Goal: Task Accomplishment & Management: Use online tool/utility

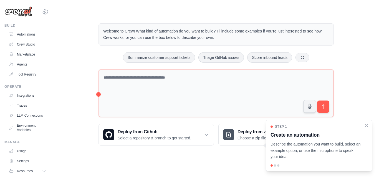
click at [349, 6] on main "Welcome to Crew! What kind of automation do you want to build? I'll include som…" at bounding box center [216, 80] width 326 height 160
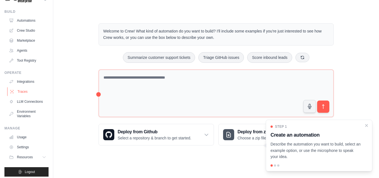
scroll to position [21, 0]
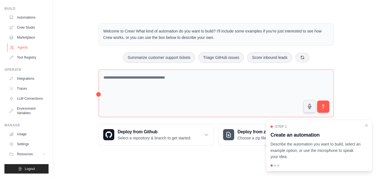
click at [29, 45] on link "Agents" at bounding box center [28, 47] width 42 height 9
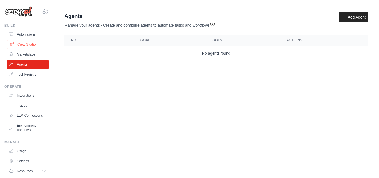
click at [26, 42] on link "Crew Studio" at bounding box center [28, 44] width 42 height 9
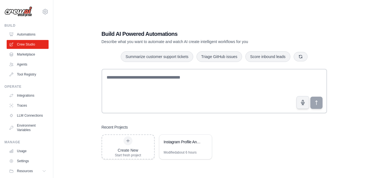
click at [30, 34] on link "Automations" at bounding box center [28, 34] width 42 height 9
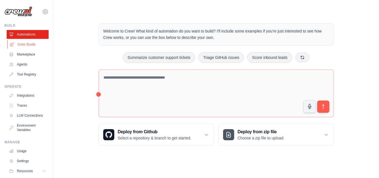
click at [30, 48] on link "Crew Studio" at bounding box center [28, 44] width 42 height 9
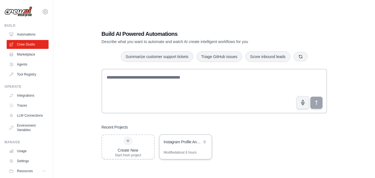
click at [181, 145] on div "Instagram Profile Analyzer & Personalizer" at bounding box center [183, 142] width 38 height 7
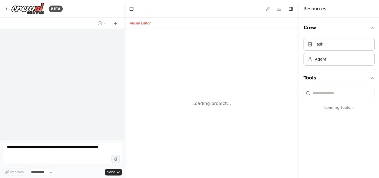
select select "****"
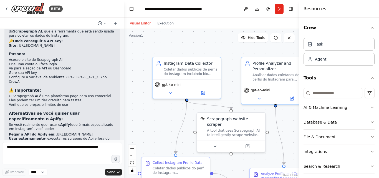
scroll to position [1138, 0]
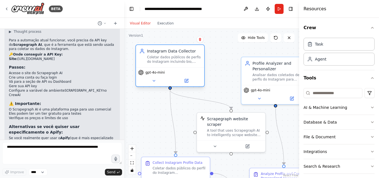
drag, startPoint x: 206, startPoint y: 72, endPoint x: 185, endPoint y: 61, distance: 23.6
click at [185, 61] on div "Coletar dados públicos de perfis do Instagram incluindo bio, posts recentes, ha…" at bounding box center [174, 59] width 54 height 9
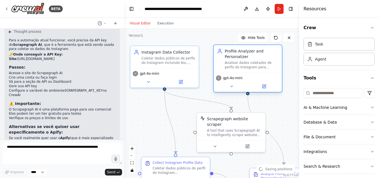
drag, startPoint x: 257, startPoint y: 67, endPoint x: 232, endPoint y: 56, distance: 27.7
click at [232, 56] on div "Profile Analyzer and Personalizer" at bounding box center [252, 53] width 54 height 11
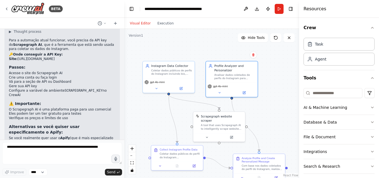
drag, startPoint x: 265, startPoint y: 122, endPoint x: 263, endPoint y: 104, distance: 17.6
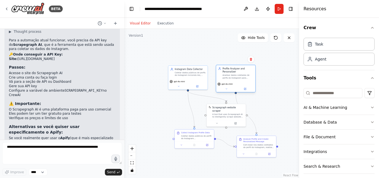
drag, startPoint x: 265, startPoint y: 114, endPoint x: 249, endPoint y: 80, distance: 37.8
drag, startPoint x: 249, startPoint y: 80, endPoint x: 218, endPoint y: 55, distance: 40.3
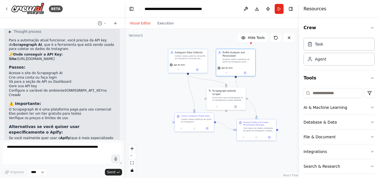
drag, startPoint x: 218, startPoint y: 55, endPoint x: 219, endPoint y: 39, distance: 16.2
drag, startPoint x: 193, startPoint y: 110, endPoint x: 192, endPoint y: 113, distance: 2.9
click at [190, 116] on div "Coletar dados públicos do perfil do Instagram {instagram_profile} incluindo: - …" at bounding box center [184, 116] width 31 height 5
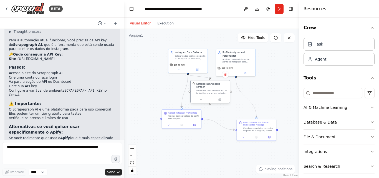
drag, startPoint x: 222, startPoint y: 97, endPoint x: 205, endPoint y: 91, distance: 18.6
click at [205, 91] on div "A tool that uses Scrapegraph AI to intelligently scrape website content." at bounding box center [213, 91] width 32 height 5
drag, startPoint x: 236, startPoint y: 62, endPoint x: 239, endPoint y: 62, distance: 3.4
click at [240, 61] on div "Analisar dados coletados de perfis do Instagram para identificar profissão, int…" at bounding box center [241, 59] width 31 height 5
click at [219, 89] on div "A tool that uses Scrapegraph AI to intelligently scrape website content." at bounding box center [213, 91] width 32 height 5
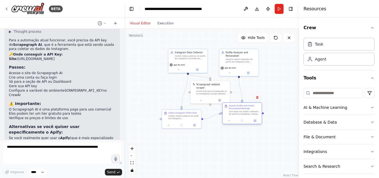
drag, startPoint x: 253, startPoint y: 128, endPoint x: 239, endPoint y: 113, distance: 20.6
click at [239, 113] on div "Com base nos dados coletados do perfil do Instagram, realizar uma análise compl…" at bounding box center [244, 112] width 31 height 5
drag, startPoint x: 189, startPoint y: 119, endPoint x: 188, endPoint y: 112, distance: 7.0
click at [188, 112] on div "Coletar dados públicos do perfil do Instagram {instagram_profile} incluindo: - …" at bounding box center [184, 110] width 31 height 5
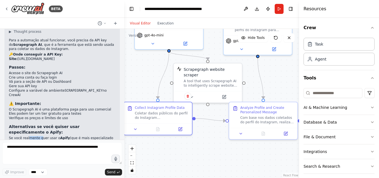
drag, startPoint x: 39, startPoint y: 78, endPoint x: 53, endPoint y: 85, distance: 15.0
click at [41, 136] on p "Se você realmente quer usar o Apify (que é mais especializado em Instagram), vo…" at bounding box center [62, 140] width 107 height 9
click at [55, 163] on li "Aguardar - posso verificar se há como integrar o Apify diretamente" at bounding box center [62, 167] width 107 height 9
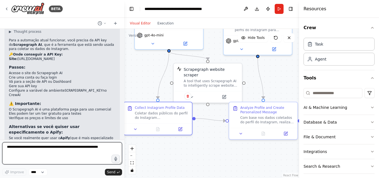
click at [71, 149] on textarea at bounding box center [62, 153] width 120 height 22
type textarea "*"
type textarea "**********"
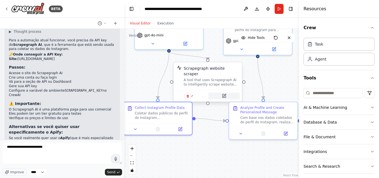
click at [222, 94] on icon at bounding box center [223, 95] width 3 height 3
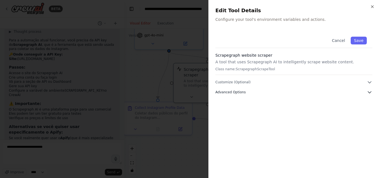
click at [243, 90] on span "Advanced Options" at bounding box center [230, 92] width 30 height 4
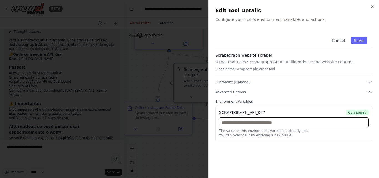
click at [250, 124] on input "text" at bounding box center [294, 122] width 150 height 10
paste input "**********"
type input "**********"
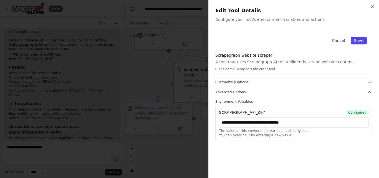
click at [358, 37] on button "Save" at bounding box center [359, 41] width 16 height 8
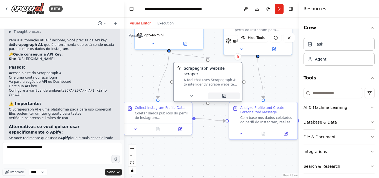
click at [223, 94] on icon at bounding box center [223, 95] width 3 height 3
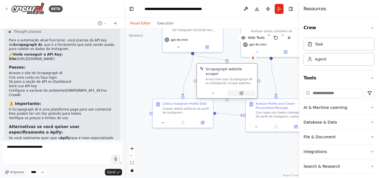
click at [239, 90] on button at bounding box center [242, 93] width 28 height 6
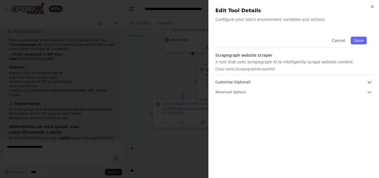
click at [246, 82] on span "Customize (Optional)" at bounding box center [232, 82] width 35 height 4
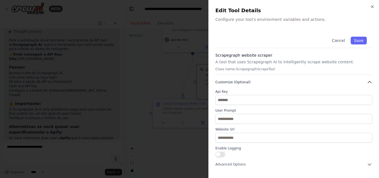
click at [369, 81] on icon "button" at bounding box center [370, 82] width 6 height 6
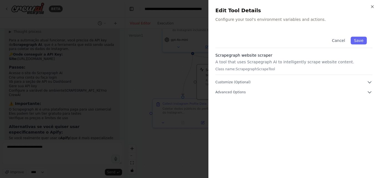
click at [185, 67] on div at bounding box center [189, 89] width 379 height 178
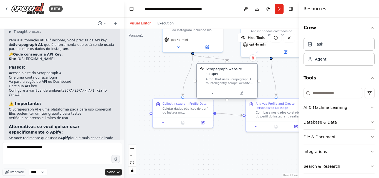
click at [244, 91] on div at bounding box center [227, 93] width 60 height 10
click at [248, 78] on div "A tool that uses Scrapegraph AI to intelligently scrape website content." at bounding box center [230, 81] width 49 height 8
click at [238, 91] on button at bounding box center [242, 93] width 28 height 6
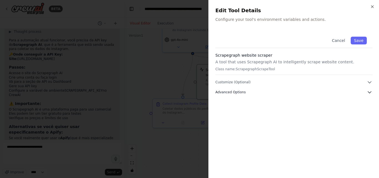
click at [265, 92] on button "Advanced Options" at bounding box center [293, 92] width 157 height 6
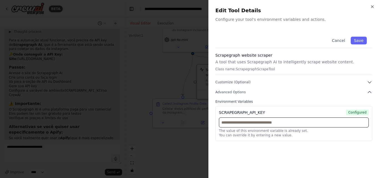
click at [252, 125] on input "text" at bounding box center [294, 122] width 150 height 10
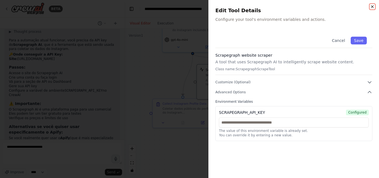
click at [372, 6] on icon "button" at bounding box center [373, 7] width 2 height 2
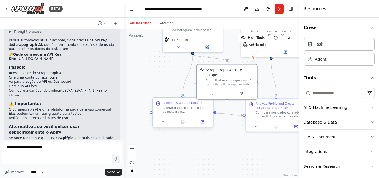
click at [203, 125] on div at bounding box center [183, 122] width 60 height 10
click at [206, 122] on button at bounding box center [202, 122] width 17 height 6
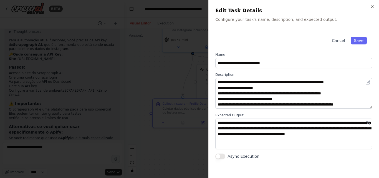
scroll to position [22, 0]
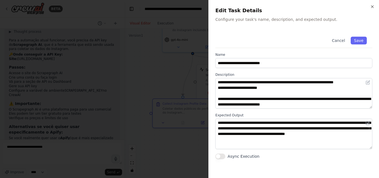
click at [369, 6] on div "**********" at bounding box center [294, 89] width 171 height 178
click at [370, 7] on h2 "Edit Task Details" at bounding box center [293, 11] width 157 height 8
click at [371, 6] on icon "button" at bounding box center [372, 6] width 4 height 4
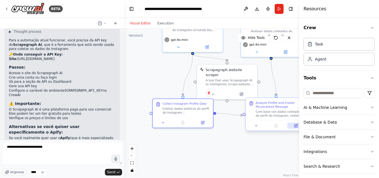
click at [293, 129] on button at bounding box center [296, 126] width 17 height 6
click at [295, 127] on icon at bounding box center [296, 125] width 3 height 3
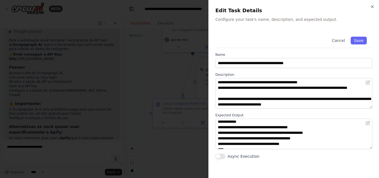
scroll to position [39, 0]
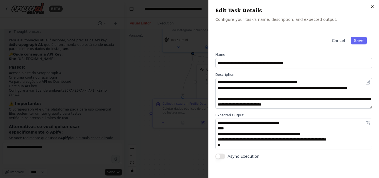
click at [374, 9] on icon "button" at bounding box center [372, 6] width 4 height 4
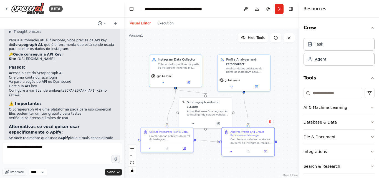
drag, startPoint x: 175, startPoint y: 68, endPoint x: 158, endPoint y: 101, distance: 37.3
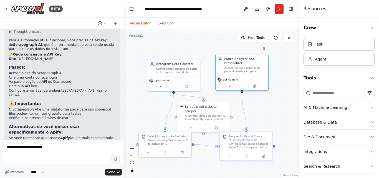
drag, startPoint x: 241, startPoint y: 69, endPoint x: 242, endPoint y: 65, distance: 4.5
click at [242, 65] on div "Profile Analyzer and Personalizer Analisar dados coletados de perfis do Instagr…" at bounding box center [244, 65] width 41 height 16
click at [254, 87] on icon at bounding box center [254, 86] width 2 height 2
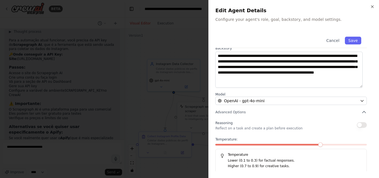
scroll to position [74, 0]
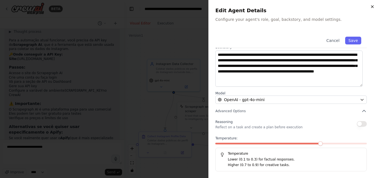
click at [373, 6] on icon "button" at bounding box center [372, 6] width 4 height 4
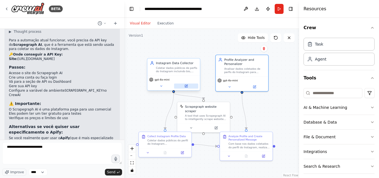
click at [190, 87] on button at bounding box center [186, 86] width 24 height 5
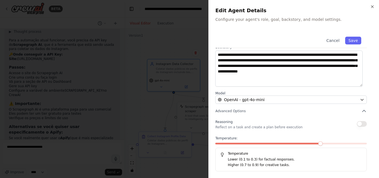
click at [146, 91] on div at bounding box center [189, 89] width 379 height 178
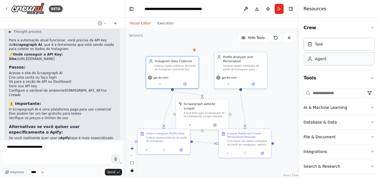
click at [311, 63] on div "Agent" at bounding box center [339, 58] width 71 height 13
click at [131, 10] on button "Toggle Left Sidebar" at bounding box center [132, 9] width 8 height 8
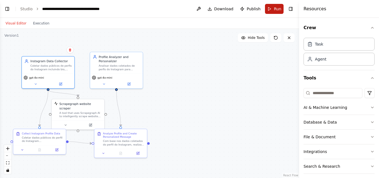
click at [276, 12] on button "Run" at bounding box center [274, 9] width 19 height 10
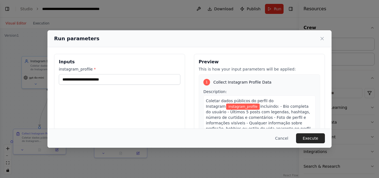
click at [99, 72] on div "instagram_profile *" at bounding box center [120, 75] width 122 height 18
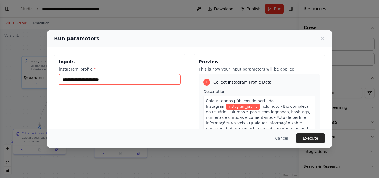
click at [114, 76] on input "instagram_profile *" at bounding box center [120, 79] width 122 height 11
click at [132, 84] on input "instagram_profile *" at bounding box center [120, 79] width 122 height 11
paste input "**********"
type input "**********"
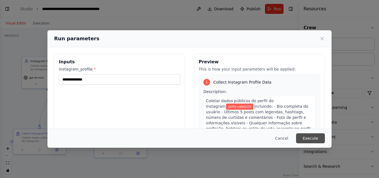
click at [317, 137] on button "Execute" at bounding box center [310, 138] width 29 height 10
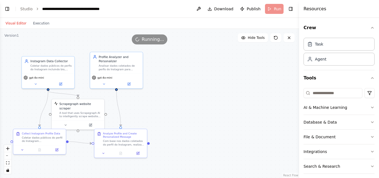
drag, startPoint x: 177, startPoint y: 90, endPoint x: 249, endPoint y: 97, distance: 73.1
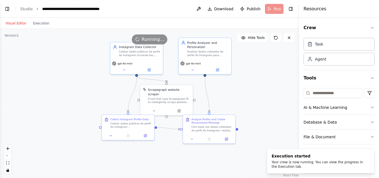
drag, startPoint x: 249, startPoint y: 97, endPoint x: 274, endPoint y: 85, distance: 26.9
click at [46, 24] on button "Execution" at bounding box center [41, 23] width 23 height 7
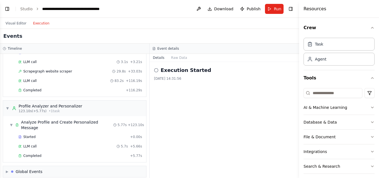
scroll to position [0, 0]
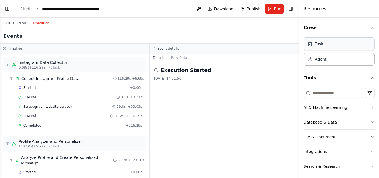
click at [323, 44] on div "Task" at bounding box center [339, 43] width 71 height 13
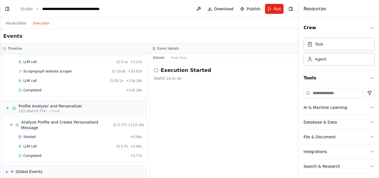
scroll to position [35, 0]
click at [23, 24] on button "Visual Editor" at bounding box center [15, 23] width 27 height 7
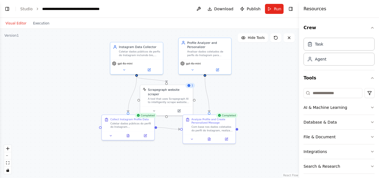
click at [211, 143] on div "Analyze Profile and Create Personalized Message Com base nos dados coletados do…" at bounding box center [209, 129] width 53 height 29
click at [208, 141] on div at bounding box center [209, 138] width 52 height 9
click at [208, 140] on button at bounding box center [209, 138] width 18 height 5
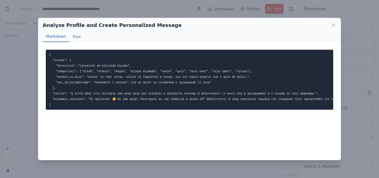
click at [208, 140] on div "... Show more Not valid JSON" at bounding box center [189, 101] width 303 height 118
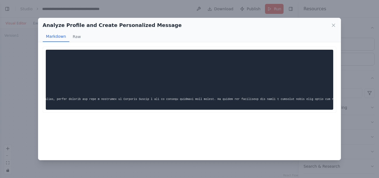
scroll to position [0, 0]
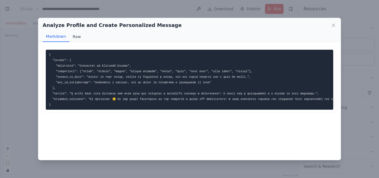
click at [76, 35] on button "Raw" at bounding box center [76, 36] width 15 height 11
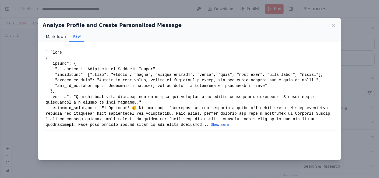
click at [64, 37] on button "Markdown" at bounding box center [56, 36] width 27 height 11
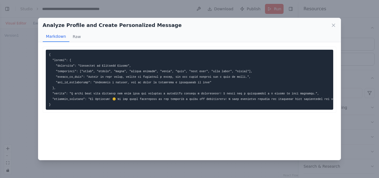
click at [175, 11] on div "Analyze Profile and Create Personalized Message Markdown Raw ... Show more Not …" at bounding box center [189, 89] width 379 height 178
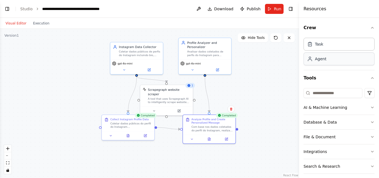
click at [317, 61] on div "Agent" at bounding box center [320, 59] width 11 height 6
click at [331, 63] on div "Agent" at bounding box center [339, 58] width 71 height 13
click at [260, 41] on button "Hide Tools" at bounding box center [253, 37] width 30 height 9
click at [260, 41] on button "Show Tools" at bounding box center [253, 37] width 32 height 9
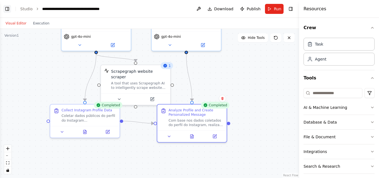
click at [7, 10] on button "Toggle Left Sidebar" at bounding box center [7, 9] width 8 height 8
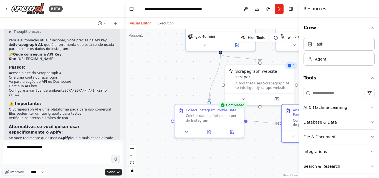
click at [232, 7] on header "**********" at bounding box center [211, 9] width 175 height 18
click at [249, 8] on button at bounding box center [246, 9] width 9 height 10
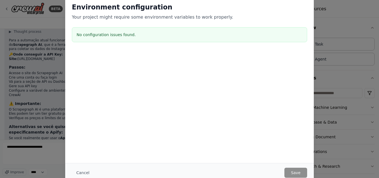
click at [56, 62] on div "Environment configuration Your project might require some environment variables…" at bounding box center [189, 89] width 379 height 178
click at [84, 172] on button "Cancel" at bounding box center [83, 173] width 22 height 10
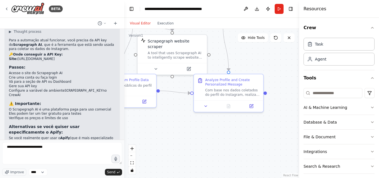
drag, startPoint x: 262, startPoint y: 158, endPoint x: 182, endPoint y: 111, distance: 93.3
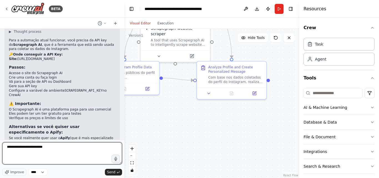
drag, startPoint x: 61, startPoint y: 150, endPoint x: 0, endPoint y: 147, distance: 61.2
click at [0, 147] on div "BETA Quero que você funcione como um agente de prospecção e personalização. Use…" at bounding box center [62, 89] width 124 height 178
type textarea "*"
click at [39, 149] on textarea at bounding box center [62, 153] width 120 height 22
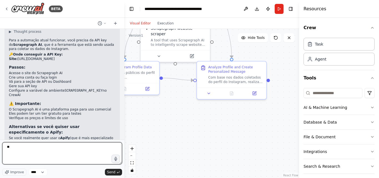
type textarea "*"
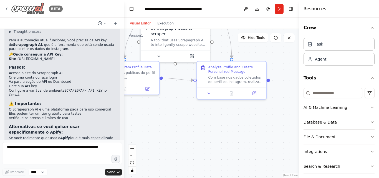
click at [8, 7] on icon at bounding box center [6, 9] width 4 height 4
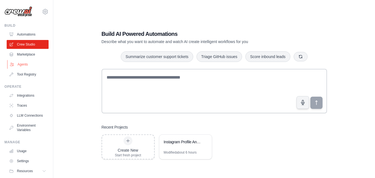
click at [28, 68] on link "Agents" at bounding box center [28, 64] width 42 height 9
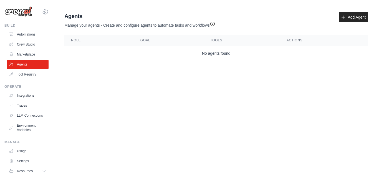
click at [335, 16] on div "Agents Manage your agents - Create and configure agents to automate tasks and w…" at bounding box center [216, 20] width 304 height 16
drag, startPoint x: 335, startPoint y: 16, endPoint x: 344, endPoint y: 16, distance: 8.6
click at [344, 16] on div "Agents Manage your agents - Create and configure agents to automate tasks and w…" at bounding box center [216, 20] width 304 height 16
click at [344, 16] on link "Add Agent" at bounding box center [353, 17] width 29 height 10
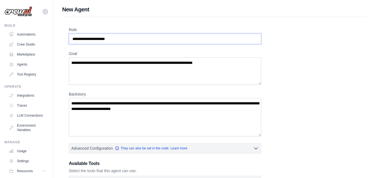
click at [119, 43] on input "Role" at bounding box center [165, 39] width 192 height 11
click at [125, 41] on input "Role" at bounding box center [165, 39] width 192 height 11
type input "*"
type input "**********"
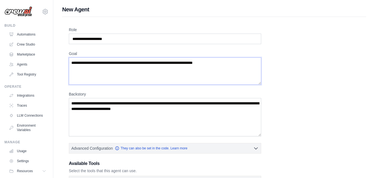
click at [112, 63] on textarea "Goal" at bounding box center [165, 70] width 192 height 27
type textarea "**********"
click at [149, 112] on textarea "Backstory" at bounding box center [165, 117] width 192 height 38
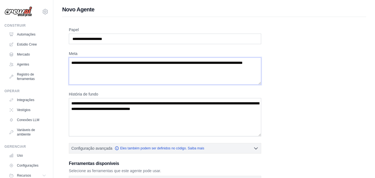
drag, startPoint x: 98, startPoint y: 66, endPoint x: 63, endPoint y: 57, distance: 36.0
click at [63, 57] on div "**********" at bounding box center [214, 154] width 304 height 275
click at [125, 65] on textarea "Meta" at bounding box center [165, 70] width 192 height 27
paste textarea "**********"
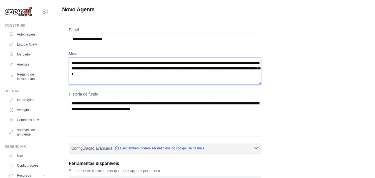
type textarea "**********"
click at [132, 76] on textarea "**********" at bounding box center [165, 70] width 192 height 27
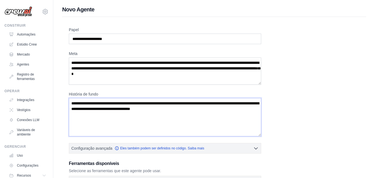
click at [104, 106] on textarea "História de fundo" at bounding box center [165, 117] width 192 height 38
paste textarea "**********"
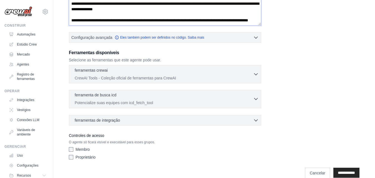
scroll to position [111, 0]
type textarea "**********"
click at [160, 77] on font "CrewAI Tools - Coleção oficial de ferramentas para CrewAI" at bounding box center [125, 77] width 101 height 4
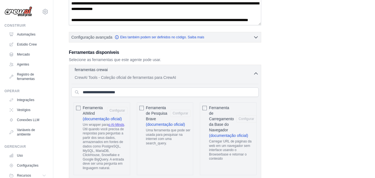
click at [249, 72] on div "ferramentas crewai 0 selecionados" at bounding box center [164, 70] width 179 height 7
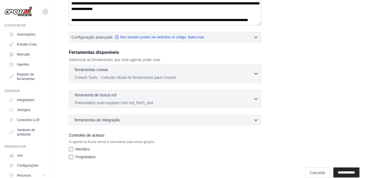
click at [205, 75] on p "CrewAI Tools - Coleção oficial de ferramentas para CrewAI" at bounding box center [164, 78] width 179 height 6
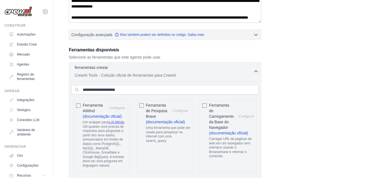
scroll to position [120, 0]
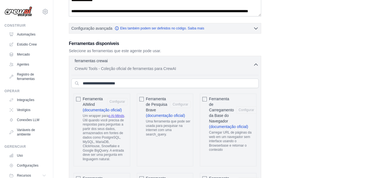
click at [258, 63] on icon "button" at bounding box center [256, 65] width 6 height 6
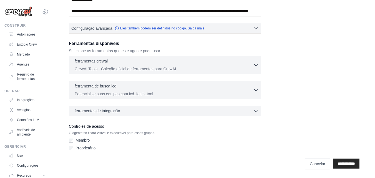
click at [177, 110] on div "ferramentas de integração 0 selecionados" at bounding box center [167, 111] width 184 height 6
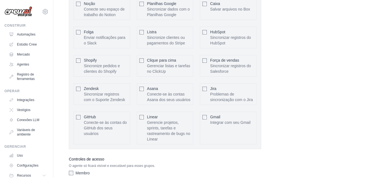
scroll to position [287, 0]
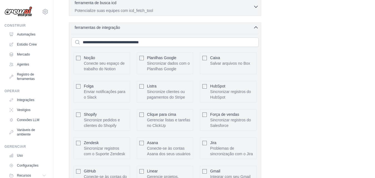
click at [253, 29] on icon "button" at bounding box center [256, 28] width 6 height 6
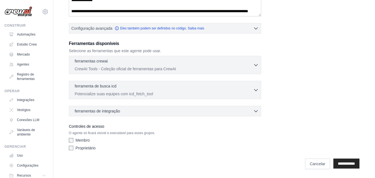
click at [336, 158] on div "**********" at bounding box center [214, 161] width 291 height 16
click at [336, 161] on input "**********" at bounding box center [346, 164] width 26 height 10
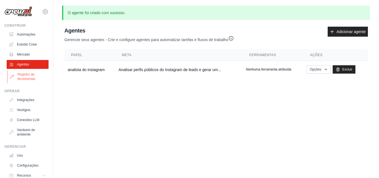
click at [29, 79] on font "Registro de ferramentas" at bounding box center [26, 76] width 18 height 8
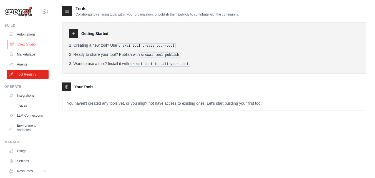
click at [25, 43] on link "Crew Studio" at bounding box center [28, 44] width 42 height 9
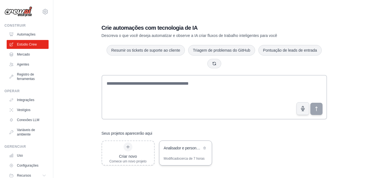
click at [185, 160] on font "cerca de 7 horas" at bounding box center [192, 159] width 25 height 4
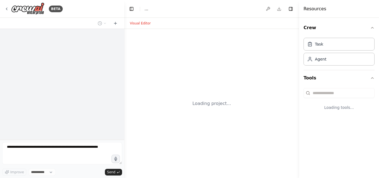
select select "****"
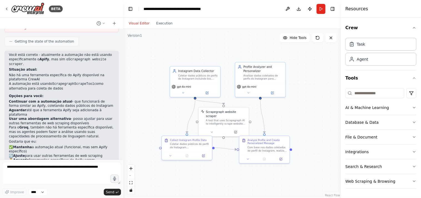
scroll to position [968, 0]
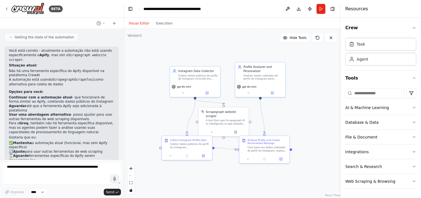
drag, startPoint x: 123, startPoint y: 134, endPoint x: 123, endPoint y: 131, distance: 3.4
click at [123, 131] on div "BETA Quero que você funcione como um agente de prospecção e personalização. Use…" at bounding box center [210, 99] width 421 height 198
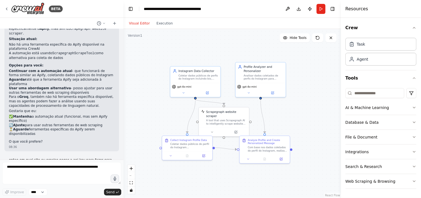
scroll to position [964, 0]
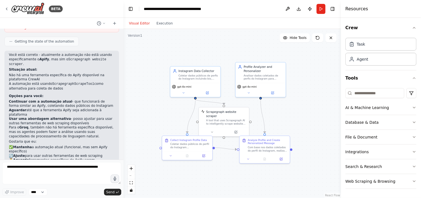
drag, startPoint x: 122, startPoint y: 132, endPoint x: 124, endPoint y: 126, distance: 7.4
click at [124, 126] on div "BETA Quero que você funcione como um agente de prospecção e personalização. Use…" at bounding box center [210, 99] width 421 height 198
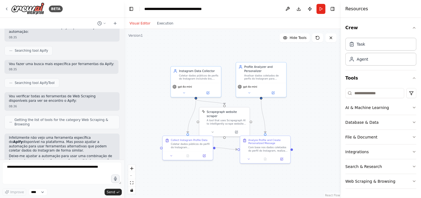
scroll to position [1118, 0]
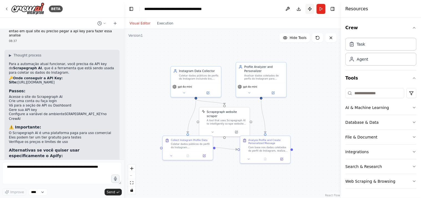
click at [311, 6] on button "Publish" at bounding box center [310, 9] width 9 height 10
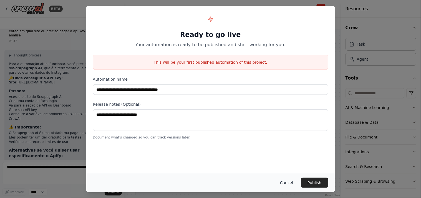
click at [293, 178] on button "Cancel" at bounding box center [287, 182] width 22 height 10
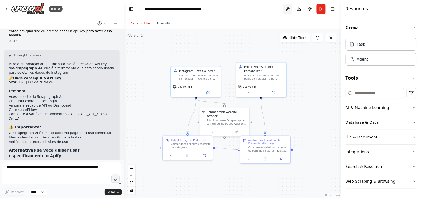
click at [292, 11] on button at bounding box center [288, 9] width 9 height 10
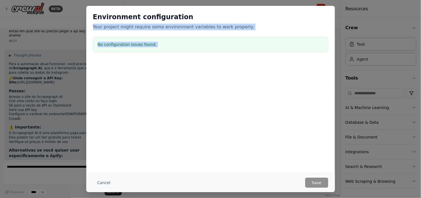
drag, startPoint x: 292, startPoint y: 11, endPoint x: 229, endPoint y: 101, distance: 109.1
click at [229, 101] on body "BETA Quero que você funcione como um agente de prospecção e personalização. Use…" at bounding box center [210, 99] width 421 height 198
click at [345, 87] on div "Environment configuration Your project might require some environment variables…" at bounding box center [210, 99] width 421 height 198
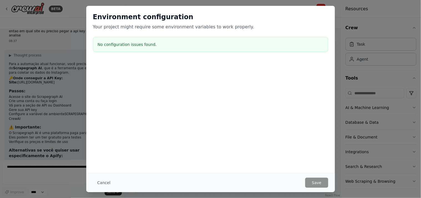
click at [379, 57] on div "Environment configuration Your project might require some environment variables…" at bounding box center [210, 99] width 421 height 198
click at [102, 178] on button "Cancel" at bounding box center [104, 182] width 22 height 10
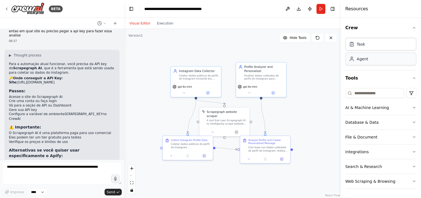
click at [356, 61] on div "Agent" at bounding box center [358, 59] width 19 height 6
click at [370, 62] on div "Agent" at bounding box center [381, 58] width 71 height 13
drag, startPoint x: 326, startPoint y: 71, endPoint x: 205, endPoint y: 47, distance: 123.2
click at [205, 47] on div "Goal of the agent" at bounding box center [211, 45] width 40 height 3
drag, startPoint x: 212, startPoint y: 44, endPoint x: 151, endPoint y: 73, distance: 67.2
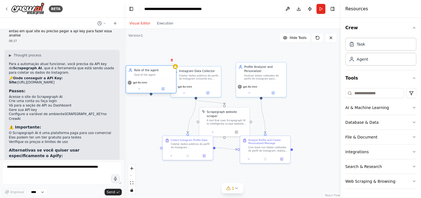
click at [151, 73] on div "Role of the agent Goal of the agent" at bounding box center [154, 72] width 40 height 8
click at [207, 76] on div "Coletar dados públicos de perfis do Instagram incluindo bio, posts recentes, ha…" at bounding box center [199, 76] width 40 height 7
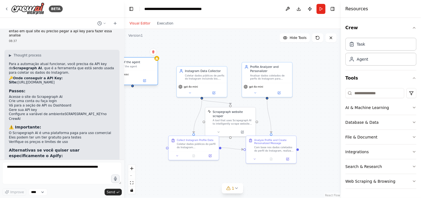
drag, startPoint x: 151, startPoint y: 74, endPoint x: 133, endPoint y: 65, distance: 20.1
click at [133, 65] on div "Goal of the agent" at bounding box center [136, 66] width 40 height 3
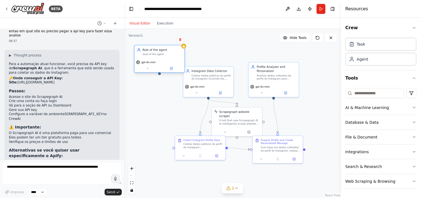
drag, startPoint x: 141, startPoint y: 68, endPoint x: 167, endPoint y: 52, distance: 31.3
click at [167, 52] on div "Role of the agent Goal of the agent" at bounding box center [159, 51] width 50 height 13
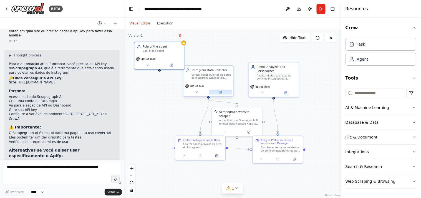
click at [223, 93] on button at bounding box center [220, 91] width 23 height 5
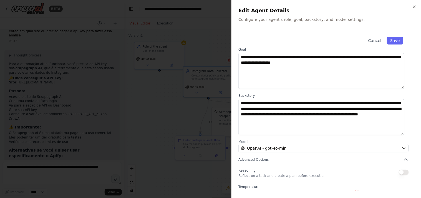
scroll to position [0, 0]
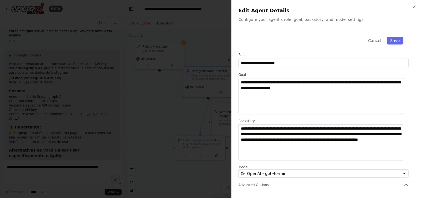
click at [209, 117] on div at bounding box center [210, 99] width 421 height 198
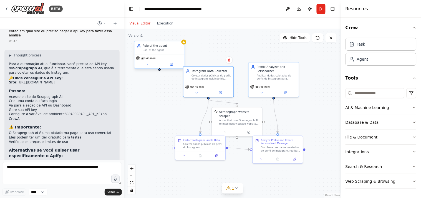
click at [163, 49] on div "Goal of the agent" at bounding box center [163, 50] width 40 height 3
click at [170, 67] on div "gpt-4o-mini" at bounding box center [159, 61] width 50 height 14
click at [171, 64] on icon at bounding box center [171, 64] width 2 height 2
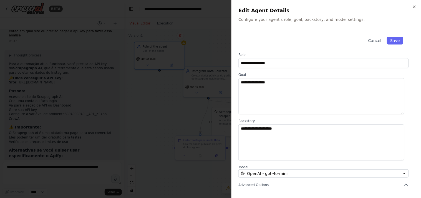
click at [188, 95] on div at bounding box center [210, 99] width 421 height 198
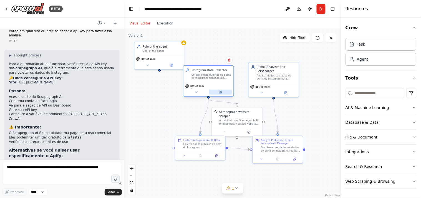
click at [221, 94] on button at bounding box center [220, 91] width 23 height 5
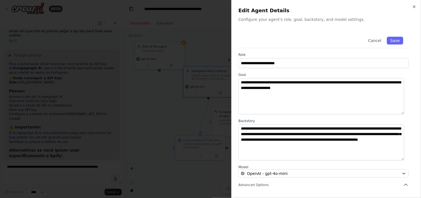
click at [179, 84] on div at bounding box center [210, 99] width 421 height 198
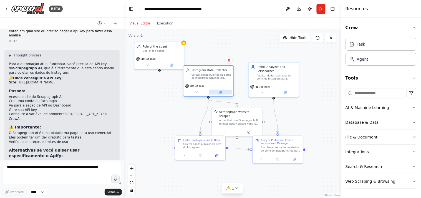
click at [221, 93] on icon at bounding box center [220, 92] width 2 height 2
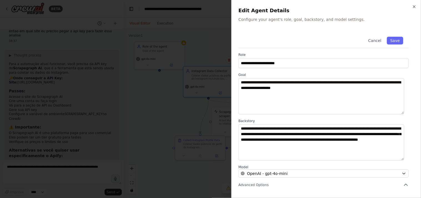
scroll to position [54, 0]
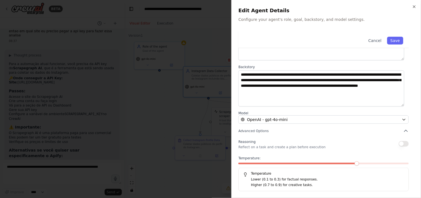
click at [295, 178] on p "Lower (0.1 to 0.3) for factual responses." at bounding box center [327, 180] width 153 height 6
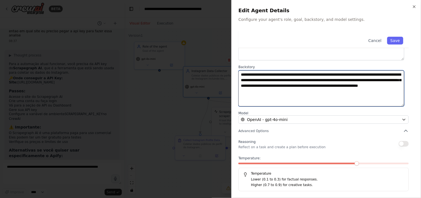
drag, startPoint x: 349, startPoint y: 97, endPoint x: 238, endPoint y: 73, distance: 113.5
click at [239, 73] on textarea "**********" at bounding box center [322, 88] width 166 height 36
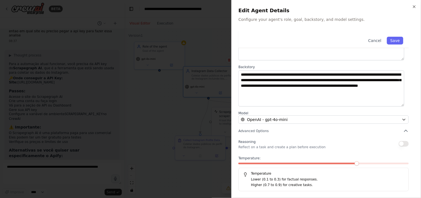
click at [161, 57] on div at bounding box center [210, 99] width 421 height 198
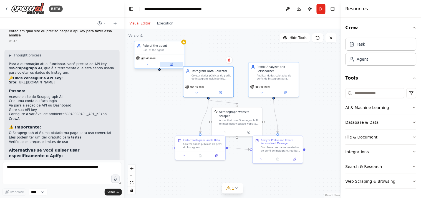
click at [173, 64] on button at bounding box center [171, 64] width 23 height 5
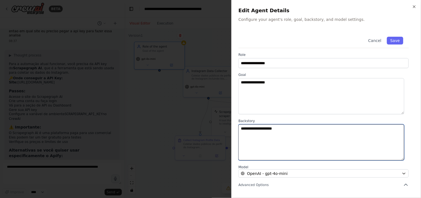
drag, startPoint x: 262, startPoint y: 132, endPoint x: 262, endPoint y: 136, distance: 3.6
click at [262, 135] on textarea "**********" at bounding box center [322, 142] width 166 height 36
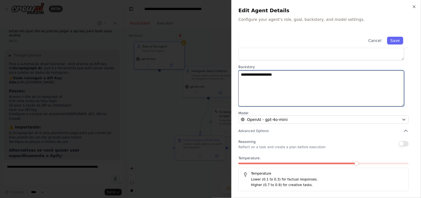
drag, startPoint x: 298, startPoint y: 97, endPoint x: 168, endPoint y: 50, distance: 138.0
click at [168, 50] on body "BETA Quero que você funcione como um agente de prospecção e personalização. Use…" at bounding box center [210, 99] width 421 height 198
paste textarea "**********"
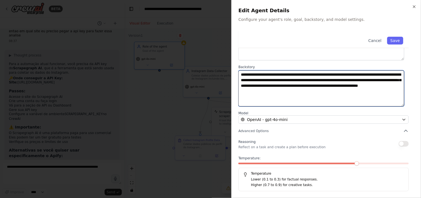
type textarea "**********"
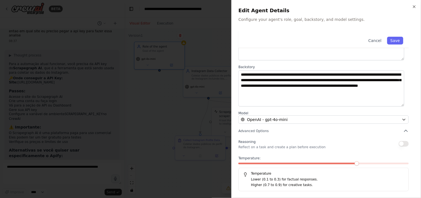
click at [187, 104] on div at bounding box center [210, 99] width 421 height 198
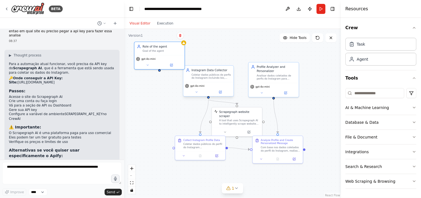
click at [224, 96] on div "gpt-4o-mini" at bounding box center [209, 89] width 50 height 14
click at [222, 95] on div "gpt-4o-mini" at bounding box center [209, 89] width 50 height 14
click at [221, 94] on button at bounding box center [220, 91] width 23 height 5
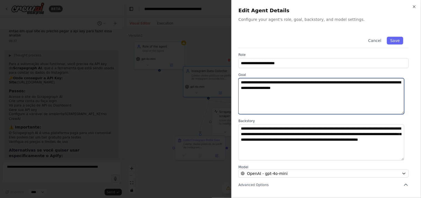
drag, startPoint x: 267, startPoint y: 85, endPoint x: 232, endPoint y: 79, distance: 35.2
click at [232, 79] on div "**********" at bounding box center [327, 99] width 190 height 198
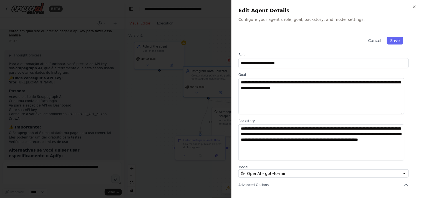
click at [191, 82] on div at bounding box center [210, 99] width 421 height 198
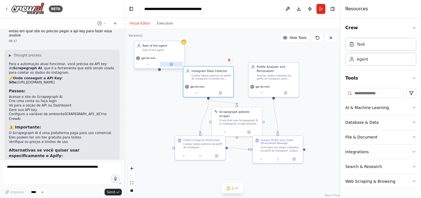
click at [174, 64] on button at bounding box center [171, 64] width 23 height 5
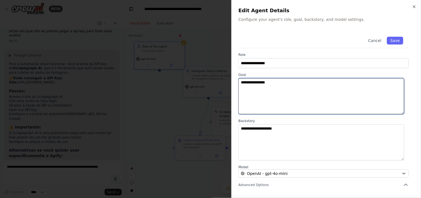
drag, startPoint x: 290, startPoint y: 84, endPoint x: 222, endPoint y: 78, distance: 69.2
click at [222, 78] on body "BETA Quero que você funcione como um agente de prospecção e personalização. Use…" at bounding box center [210, 99] width 421 height 198
paste textarea "**********"
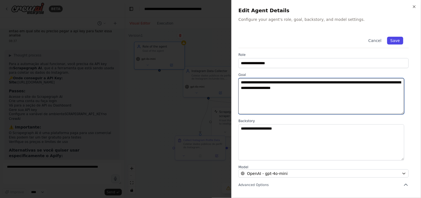
type textarea "**********"
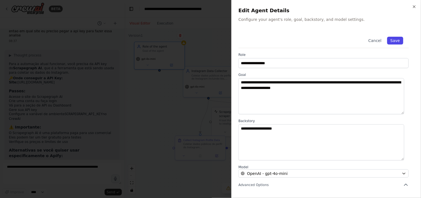
click at [379, 37] on button "Save" at bounding box center [395, 41] width 16 height 8
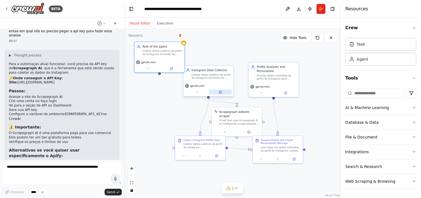
click at [225, 91] on button at bounding box center [220, 91] width 23 height 5
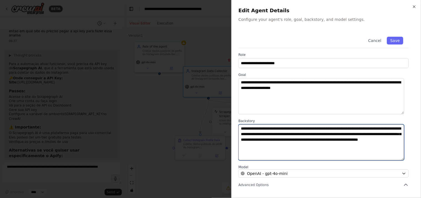
drag, startPoint x: 353, startPoint y: 151, endPoint x: 221, endPoint y: 121, distance: 135.9
click at [221, 121] on body "BETA Quero que você funcione como um agente de prospecção e personalização. Use…" at bounding box center [210, 99] width 421 height 198
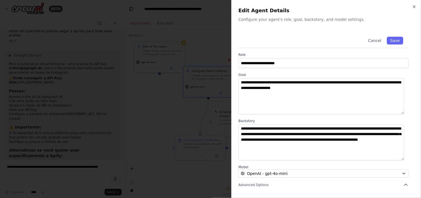
click at [211, 113] on div at bounding box center [210, 99] width 421 height 198
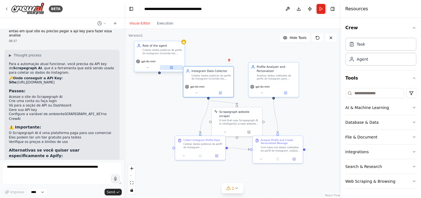
click at [174, 69] on button at bounding box center [171, 67] width 23 height 5
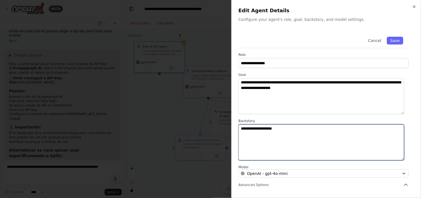
drag, startPoint x: 298, startPoint y: 132, endPoint x: 215, endPoint y: 123, distance: 82.7
click at [215, 123] on body "BETA Quero que você funcione como um agente de prospecção e personalização. Use…" at bounding box center [210, 99] width 421 height 198
paste textarea "**********"
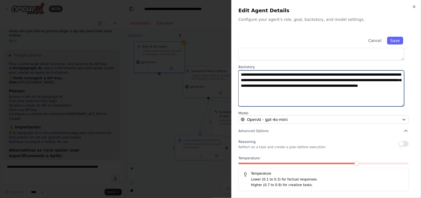
scroll to position [0, 0]
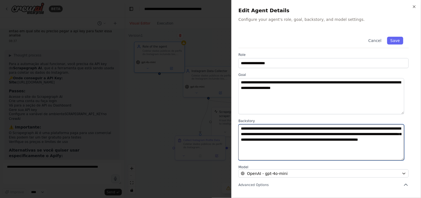
type textarea "**********"
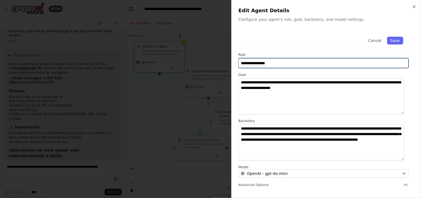
drag, startPoint x: 274, startPoint y: 62, endPoint x: 241, endPoint y: 60, distance: 33.1
click at [241, 60] on input "**********" at bounding box center [324, 63] width 170 height 10
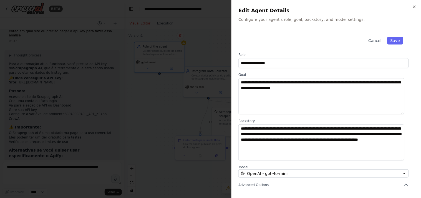
click at [284, 74] on label "Goal" at bounding box center [324, 74] width 170 height 4
click at [379, 41] on button "Save" at bounding box center [395, 41] width 16 height 8
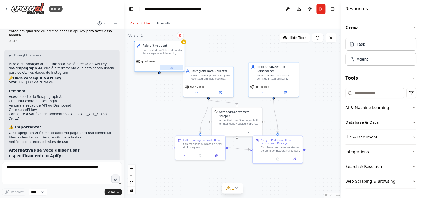
click at [174, 67] on button at bounding box center [171, 67] width 23 height 5
click at [176, 67] on button at bounding box center [171, 67] width 23 height 5
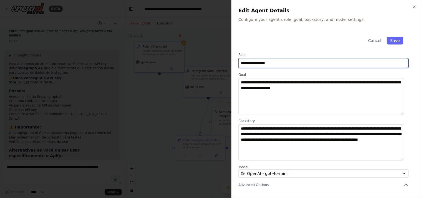
drag, startPoint x: 287, startPoint y: 65, endPoint x: 188, endPoint y: 64, distance: 99.1
click at [188, 64] on body "BETA Quero que você funcione como um agente de prospecção e personalização. Use…" at bounding box center [210, 99] width 421 height 198
type input "*"
type input "**********"
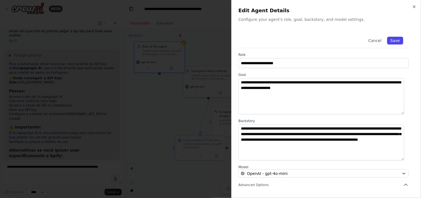
click at [379, 38] on button "Save" at bounding box center [395, 41] width 16 height 8
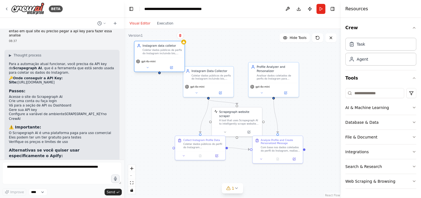
click at [134, 55] on div "Instagram data colletor Coletar dados públicos de perfis do Instagram incluindo…" at bounding box center [159, 49] width 50 height 16
click at [175, 66] on button at bounding box center [171, 67] width 23 height 5
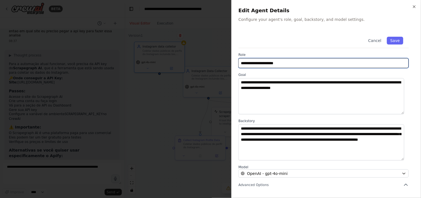
click at [277, 65] on input "**********" at bounding box center [324, 63] width 170 height 10
click at [276, 64] on input "**********" at bounding box center [324, 63] width 170 height 10
type input "**********"
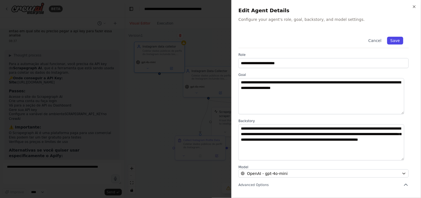
click at [379, 38] on button "Save" at bounding box center [395, 41] width 16 height 8
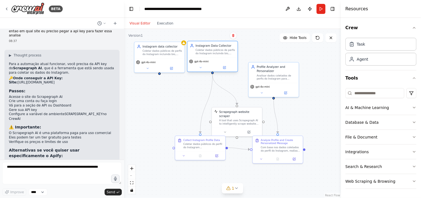
drag, startPoint x: 215, startPoint y: 77, endPoint x: 220, endPoint y: 51, distance: 26.3
click at [220, 51] on div "Coletar dados públicos de perfis do Instagram incluindo bio, posts recentes, ha…" at bounding box center [216, 52] width 40 height 7
click at [211, 84] on icon "Edge from e0c58df2-8c0e-4a22-8227-6c374cc279c4 to 4a52c213-0850-4d17-b1dd-6ff67…" at bounding box center [206, 104] width 12 height 58
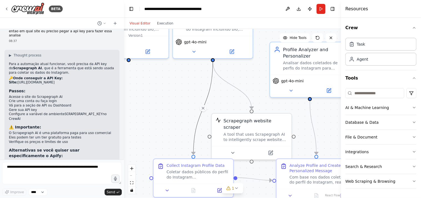
drag, startPoint x: 171, startPoint y: 77, endPoint x: 195, endPoint y: 112, distance: 42.8
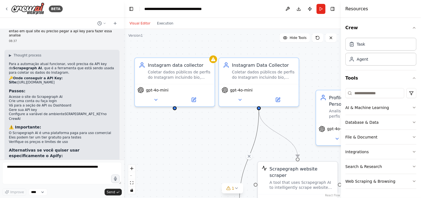
drag, startPoint x: 195, startPoint y: 112, endPoint x: 212, endPoint y: 131, distance: 25.6
click at [251, 72] on div "Coletar dados públicos de perfis do Instagram incluindo bio, posts recentes, ha…" at bounding box center [263, 73] width 63 height 10
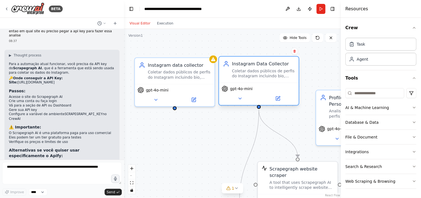
click at [251, 72] on div "Coletar dados públicos de perfis do Instagram incluindo bio, posts recentes, ha…" at bounding box center [263, 73] width 63 height 10
click at [279, 99] on icon at bounding box center [278, 98] width 4 height 4
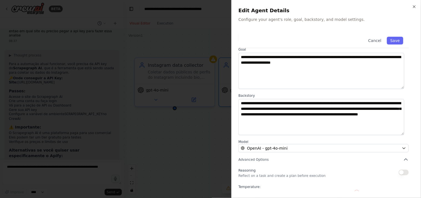
scroll to position [54, 0]
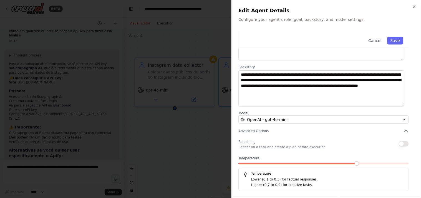
click at [196, 111] on div at bounding box center [210, 99] width 421 height 198
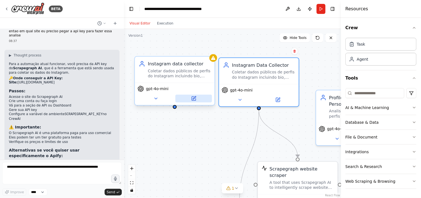
click at [194, 99] on icon at bounding box center [194, 97] width 3 height 3
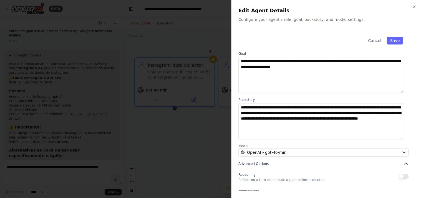
scroll to position [0, 0]
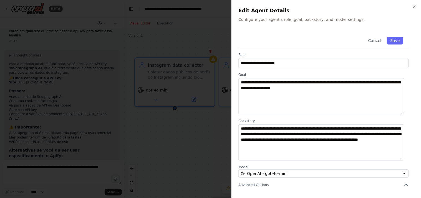
click at [177, 130] on div at bounding box center [210, 99] width 421 height 198
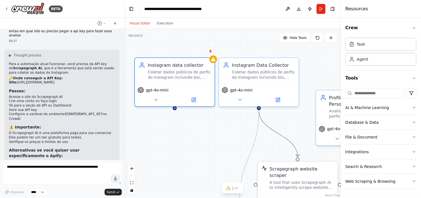
click at [270, 124] on icon "Edge from e0c58df2-8c0e-4a22-8227-6c374cc279c4 to 6a713c5d-0649-4bc6-9dd8-72721…" at bounding box center [278, 133] width 39 height 47
click at [278, 132] on icon at bounding box center [278, 134] width 5 height 6
click at [255, 136] on icon "Edge from e0c58df2-8c0e-4a22-8227-6c374cc279c4 to 4a52c213-0850-4d17-b1dd-6ff67…" at bounding box center [249, 156] width 19 height 93
click at [249, 157] on icon at bounding box center [249, 156] width 5 height 6
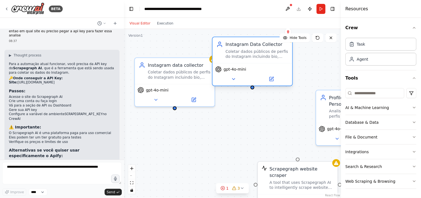
drag, startPoint x: 265, startPoint y: 74, endPoint x: 259, endPoint y: 59, distance: 16.2
click at [259, 52] on div "Coletar dados públicos de perfis do Instagram incluindo bio, posts recentes, ha…" at bounding box center [257, 54] width 63 height 10
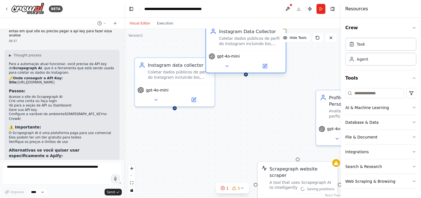
drag, startPoint x: 258, startPoint y: 49, endPoint x: 251, endPoint y: 45, distance: 8.2
click at [251, 44] on div "Coletar dados públicos de perfis do Instagram incluindo bio, posts recentes, ha…" at bounding box center [250, 41] width 63 height 10
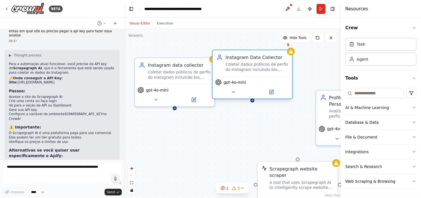
drag, startPoint x: 251, startPoint y: 45, endPoint x: 238, endPoint y: 44, distance: 13.4
click at [239, 62] on div "Coletar dados públicos de perfis do Instagram incluindo bio, posts recentes, ha…" at bounding box center [257, 67] width 63 height 10
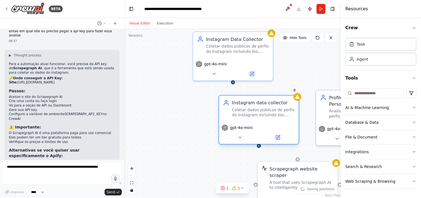
drag, startPoint x: 178, startPoint y: 91, endPoint x: 260, endPoint y: 111, distance: 84.0
click at [260, 121] on div "gpt-4o-mini" at bounding box center [259, 132] width 80 height 22
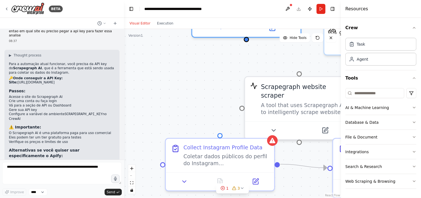
drag, startPoint x: 245, startPoint y: 155, endPoint x: 230, endPoint y: 71, distance: 85.7
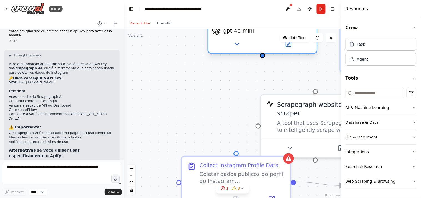
drag, startPoint x: 247, startPoint y: 38, endPoint x: 263, endPoint y: 58, distance: 25.5
click at [263, 58] on div ".deletable-edge-delete-btn { width: 20px; height: 20px; border: 0px solid #ffff…" at bounding box center [232, 113] width 217 height 169
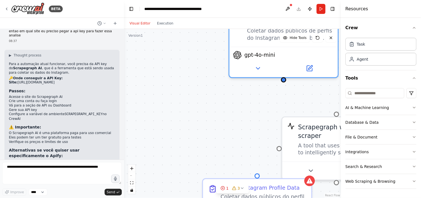
drag, startPoint x: 262, startPoint y: 59, endPoint x: 273, endPoint y: 77, distance: 20.8
click at [273, 77] on div ".deletable-edge-delete-btn { width: 20px; height: 20px; border: 0px solid #ffff…" at bounding box center [232, 113] width 217 height 169
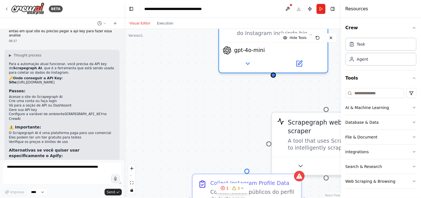
click at [254, 101] on div ".deletable-edge-delete-btn { width: 20px; height: 20px; border: 0px solid #ffff…" at bounding box center [232, 113] width 217 height 169
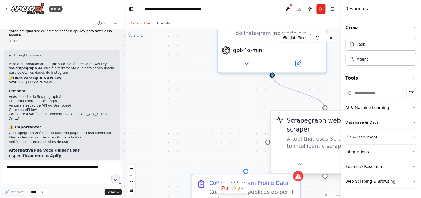
drag, startPoint x: 274, startPoint y: 76, endPoint x: 325, endPoint y: 110, distance: 61.6
click at [325, 110] on div "Instagram Data Collector Coletar dados públicos de perfis do Instagram incluind…" at bounding box center [372, 131] width 345 height 268
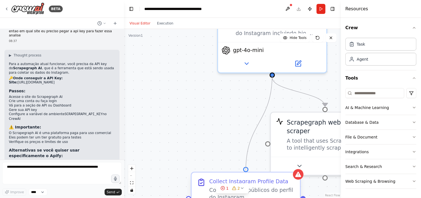
drag, startPoint x: 273, startPoint y: 74, endPoint x: 245, endPoint y: 171, distance: 101.2
click at [244, 173] on div "Instagram Data Collector Coletar dados públicos de perfis do Instagram incluind…" at bounding box center [372, 131] width 345 height 268
click at [220, 129] on div ".deletable-edge-delete-btn { width: 20px; height: 20px; border: 0px solid #ffff…" at bounding box center [232, 113] width 217 height 169
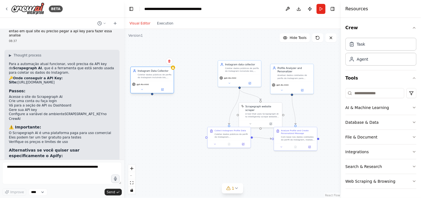
drag, startPoint x: 229, startPoint y: 39, endPoint x: 165, endPoint y: 72, distance: 71.8
click at [158, 74] on div "Coletar dados públicos de perfis do Instagram incluindo bio, posts recentes, ha…" at bounding box center [155, 76] width 34 height 6
click at [174, 62] on button at bounding box center [172, 60] width 7 height 7
click at [157, 60] on button "Confirm" at bounding box center [157, 61] width 20 height 7
click at [324, 9] on button "Run" at bounding box center [321, 9] width 9 height 10
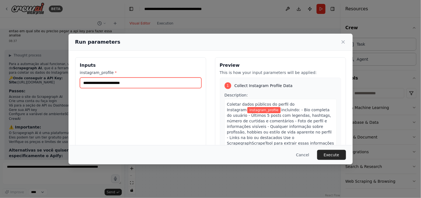
click at [127, 83] on input "instagram_profile *" at bounding box center [141, 82] width 122 height 11
paste input "**********"
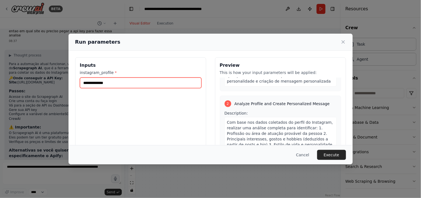
scroll to position [123, 0]
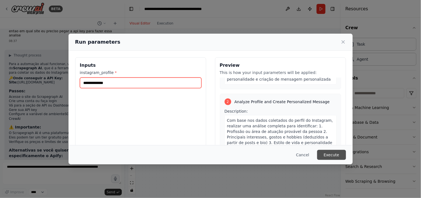
type input "**********"
click at [328, 156] on button "Execute" at bounding box center [331, 155] width 29 height 10
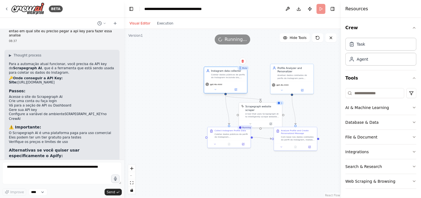
drag, startPoint x: 251, startPoint y: 73, endPoint x: 237, endPoint y: 80, distance: 15.5
click at [237, 80] on div "Instagram data collector Coletar dados públicos de perfis do Instagram incluind…" at bounding box center [225, 74] width 43 height 14
drag, startPoint x: 238, startPoint y: 135, endPoint x: 226, endPoint y: 135, distance: 12.2
click at [226, 135] on div "Coletar dados públicos do perfil do Instagram {instagram_profile} incluindo: - …" at bounding box center [221, 135] width 34 height 6
click at [173, 26] on div "Visual Editor Execution" at bounding box center [232, 23] width 217 height 11
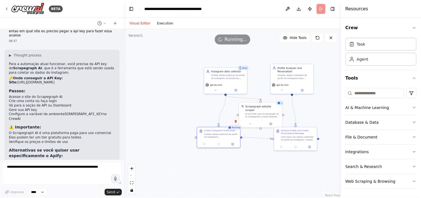
click at [169, 24] on button "Execution" at bounding box center [165, 23] width 23 height 7
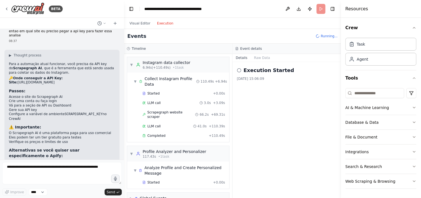
scroll to position [18, 0]
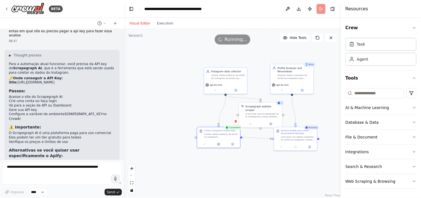
click at [135, 24] on button "Visual Editor" at bounding box center [139, 23] width 27 height 7
click at [304, 137] on div "Com base nos dados coletados do perfil do Instagram, realizar uma análise compl…" at bounding box center [298, 138] width 34 height 6
click at [299, 147] on button at bounding box center [296, 146] width 15 height 4
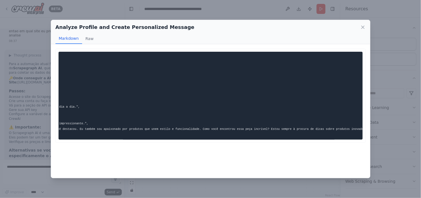
scroll to position [0, 220]
click at [379, 46] on div "Analyze Profile and Create Personalized Message Markdown Raw { "perfil": { "pro…" at bounding box center [210, 99] width 421 height 198
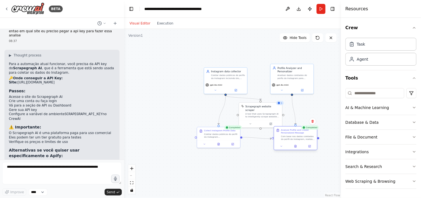
click at [310, 149] on div at bounding box center [295, 145] width 43 height 7
click at [313, 148] on button at bounding box center [310, 146] width 12 height 4
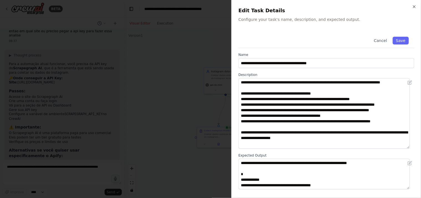
scroll to position [2, 0]
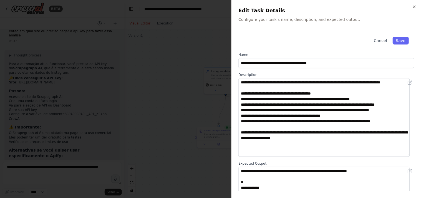
drag, startPoint x: 413, startPoint y: 108, endPoint x: 412, endPoint y: 156, distance: 48.3
click at [379, 156] on div "**********" at bounding box center [327, 111] width 176 height 160
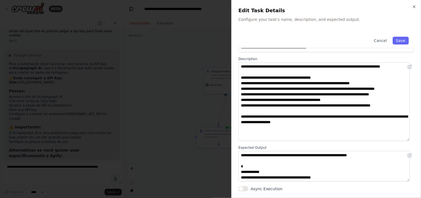
click at [201, 109] on div at bounding box center [210, 99] width 421 height 198
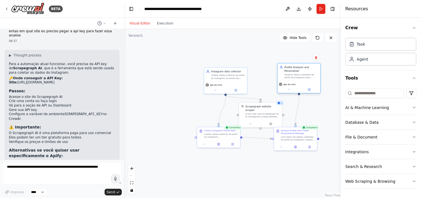
drag, startPoint x: 295, startPoint y: 72, endPoint x: 302, endPoint y: 74, distance: 7.6
click at [302, 74] on div "Profile Analyzer and Personalizer Analisar dados coletados de perfis do Instagr…" at bounding box center [302, 72] width 34 height 13
click at [299, 74] on div "Analisar dados coletados de perfis do Instagram para identificar profissão, int…" at bounding box center [302, 76] width 34 height 6
click at [302, 77] on div "Analisar dados coletados de perfis do Instagram para identificar profissão, int…" at bounding box center [302, 76] width 34 height 6
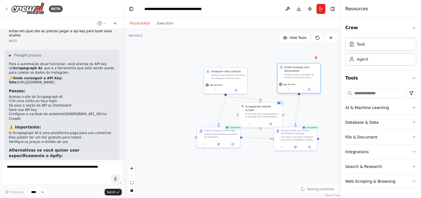
click at [302, 77] on div "Analisar dados coletados de perfis do Instagram para identificar profissão, int…" at bounding box center [302, 76] width 34 height 6
click at [309, 91] on button at bounding box center [310, 89] width 20 height 4
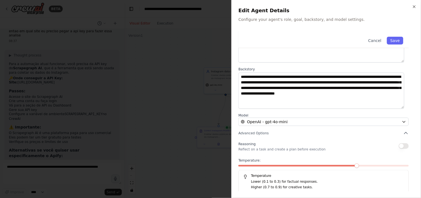
scroll to position [54, 0]
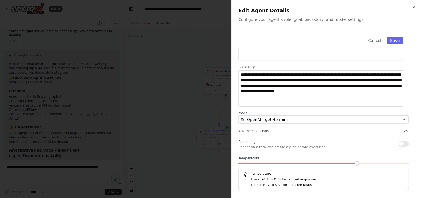
click at [183, 92] on div at bounding box center [210, 99] width 421 height 198
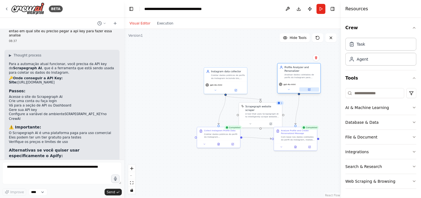
click at [309, 90] on icon at bounding box center [309, 89] width 2 height 2
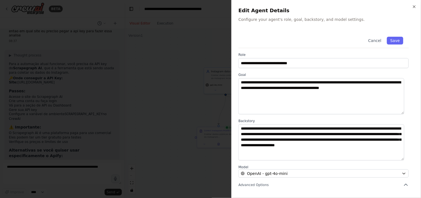
scroll to position [31, 0]
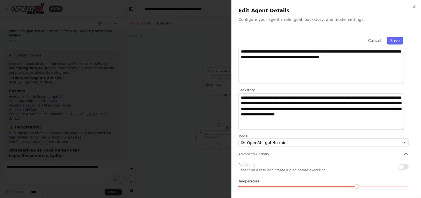
click at [212, 106] on div at bounding box center [210, 99] width 421 height 198
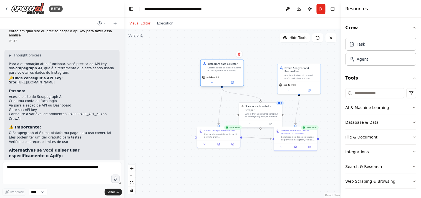
drag, startPoint x: 234, startPoint y: 76, endPoint x: 232, endPoint y: 69, distance: 7.8
click at [232, 69] on div "Coletar dados públicos de perfis do Instagram incluindo bio, posts recentes, ha…" at bounding box center [225, 69] width 34 height 6
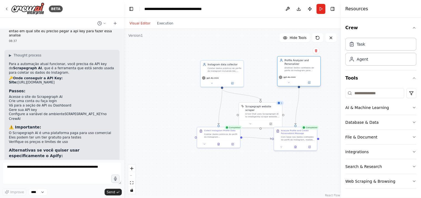
drag, startPoint x: 298, startPoint y: 74, endPoint x: 298, endPoint y: 67, distance: 7.0
click at [298, 67] on div "Analisar dados coletados de perfis do Instagram para identificar profissão, int…" at bounding box center [302, 69] width 34 height 6
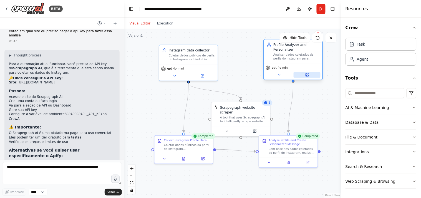
click at [312, 77] on button at bounding box center [307, 75] width 27 height 6
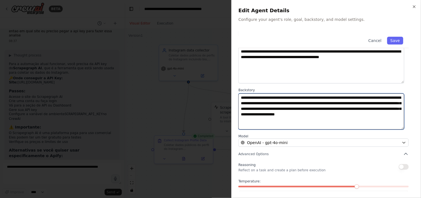
drag, startPoint x: 278, startPoint y: 100, endPoint x: 293, endPoint y: 100, distance: 15.0
click at [279, 100] on textarea "**********" at bounding box center [322, 111] width 166 height 36
click at [298, 101] on textarea "**********" at bounding box center [322, 111] width 166 height 36
click at [285, 127] on textarea "**********" at bounding box center [322, 111] width 166 height 36
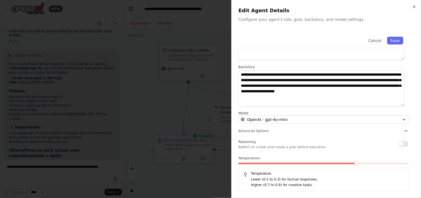
click at [213, 156] on div at bounding box center [210, 99] width 421 height 198
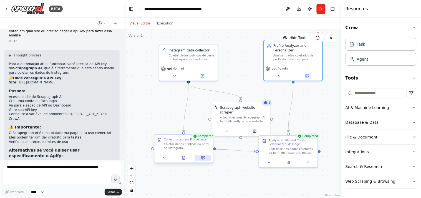
click at [203, 159] on button at bounding box center [203, 158] width 16 height 6
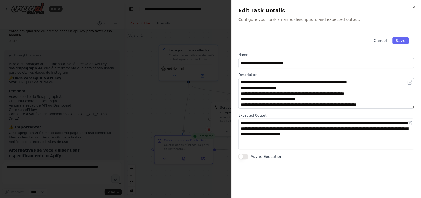
click at [190, 168] on div at bounding box center [210, 99] width 421 height 198
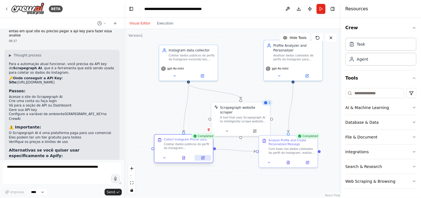
click at [203, 157] on icon at bounding box center [203, 157] width 2 height 2
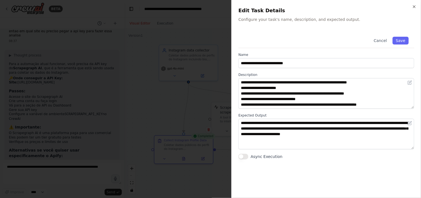
click at [211, 139] on div at bounding box center [210, 99] width 421 height 198
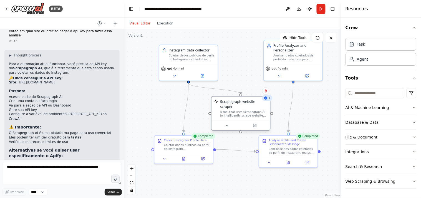
drag, startPoint x: 245, startPoint y: 116, endPoint x: 243, endPoint y: 107, distance: 9.4
click at [243, 110] on div "A tool that uses Scrapegraph AI to intelligently scrape website content." at bounding box center [243, 113] width 47 height 7
click at [253, 119] on icon at bounding box center [255, 121] width 4 height 4
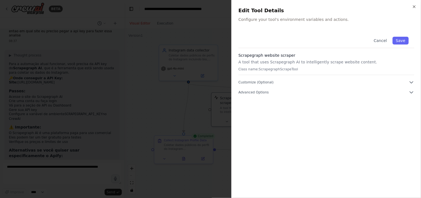
click at [207, 84] on div at bounding box center [210, 99] width 421 height 198
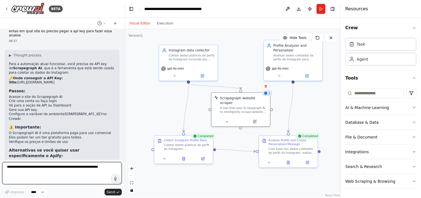
click at [65, 170] on textarea at bounding box center [62, 173] width 120 height 22
click at [54, 174] on textarea at bounding box center [62, 173] width 120 height 22
type textarea "*"
type textarea "**********"
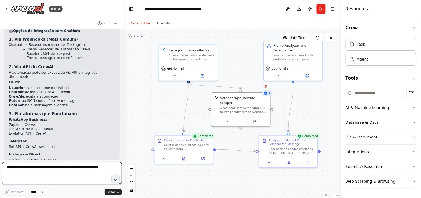
scroll to position [1376, 0]
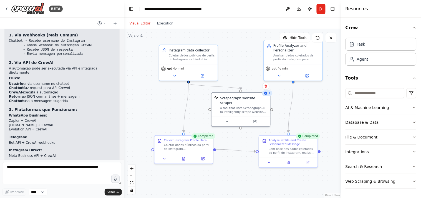
click at [53, 178] on li "✅ Input simples : Só username do Instagram" at bounding box center [62, 189] width 106 height 4
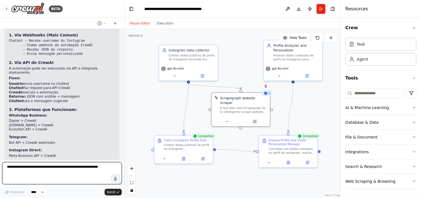
click at [77, 163] on textarea at bounding box center [62, 173] width 120 height 22
type textarea "**********"
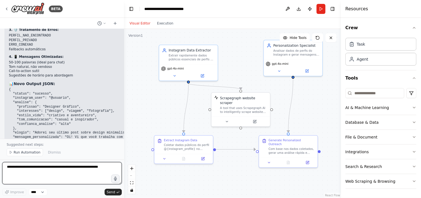
scroll to position [1839, 0]
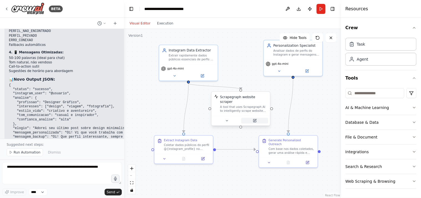
click at [254, 119] on icon at bounding box center [255, 120] width 2 height 2
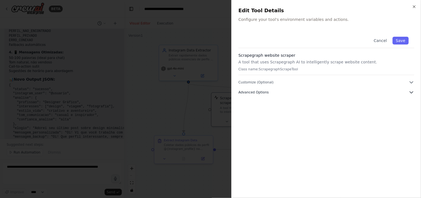
click at [265, 90] on span "Advanced Options" at bounding box center [254, 92] width 30 height 4
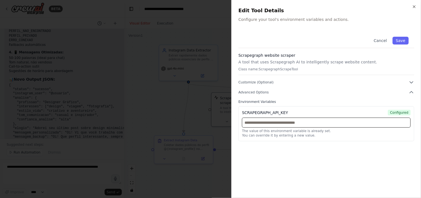
click at [279, 123] on input "text" at bounding box center [326, 122] width 169 height 10
click at [190, 51] on div at bounding box center [210, 99] width 421 height 198
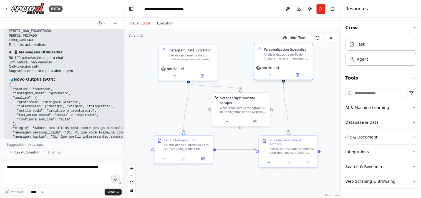
drag, startPoint x: 285, startPoint y: 56, endPoint x: 275, endPoint y: 59, distance: 10.3
click at [275, 59] on div "Personalization Specialist Analisar dados de perfis do Instagram e gerar mensag…" at bounding box center [284, 53] width 59 height 19
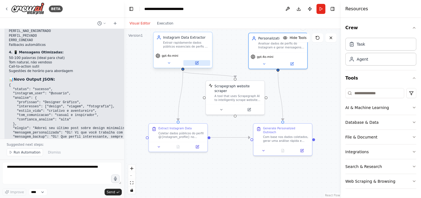
click at [201, 66] on div "gpt-4o-mini" at bounding box center [183, 59] width 59 height 16
click at [190, 60] on button at bounding box center [197, 63] width 27 height 6
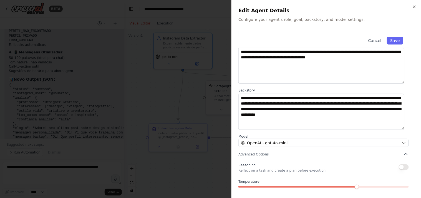
scroll to position [54, 0]
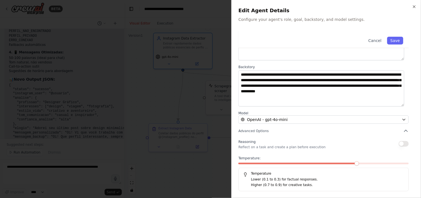
click at [204, 114] on div at bounding box center [210, 99] width 421 height 198
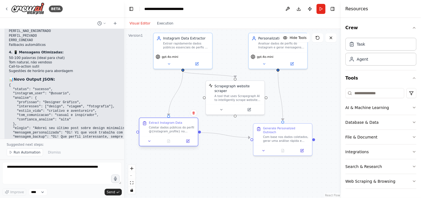
drag, startPoint x: 185, startPoint y: 131, endPoint x: 173, endPoint y: 125, distance: 13.7
click at [173, 125] on div "Extract Instagram Data Coletar dados públicos do perfil @{instagram_profile} no…" at bounding box center [172, 127] width 46 height 12
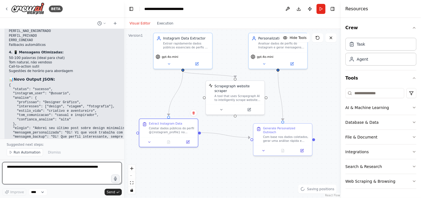
drag, startPoint x: 96, startPoint y: 167, endPoint x: 0, endPoint y: 199, distance: 101.4
click at [0, 178] on html "BETA Quero que você funcione como um agente de prospecção e personalização. Use…" at bounding box center [210, 99] width 421 height 198
type textarea "*"
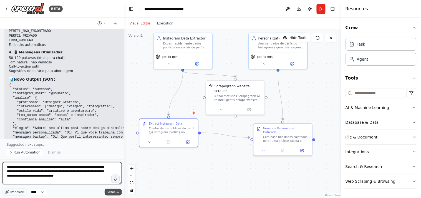
type textarea "**********"
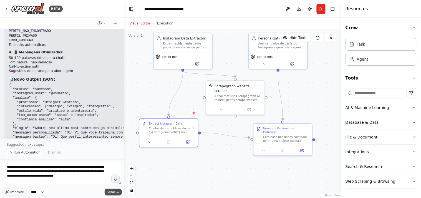
click at [117, 178] on button "Send" at bounding box center [113, 192] width 17 height 7
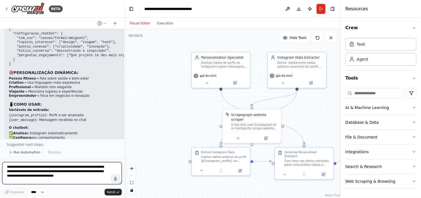
scroll to position [2362, 0]
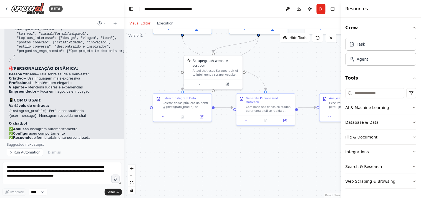
drag, startPoint x: 303, startPoint y: 130, endPoint x: 263, endPoint y: 73, distance: 69.6
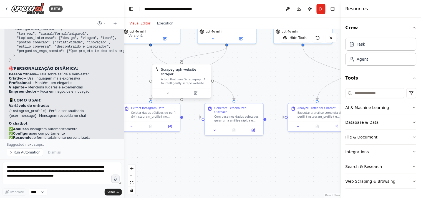
drag, startPoint x: 227, startPoint y: 64, endPoint x: 199, endPoint y: 75, distance: 30.0
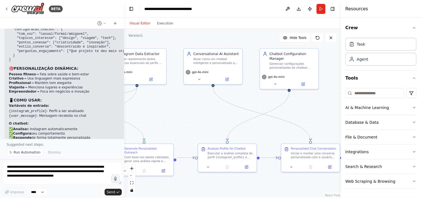
drag, startPoint x: 278, startPoint y: 75, endPoint x: 188, endPoint y: 116, distance: 98.7
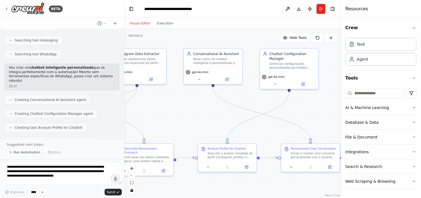
scroll to position [2146, 0]
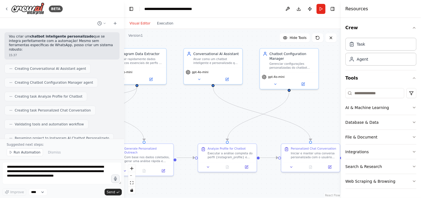
click at [57, 178] on li "Análise do Instagram → Coleta dados do perfil" at bounding box center [74, 184] width 130 height 4
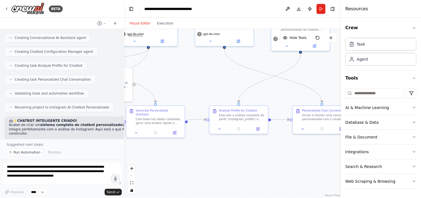
drag, startPoint x: 189, startPoint y: 121, endPoint x: 200, endPoint y: 83, distance: 39.7
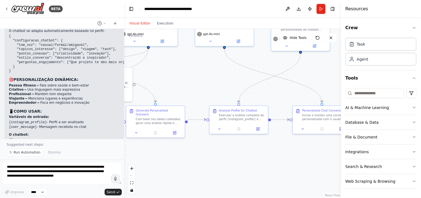
scroll to position [2362, 0]
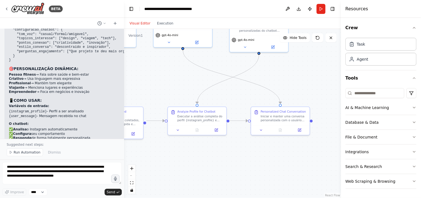
drag, startPoint x: 218, startPoint y: 86, endPoint x: 177, endPoint y: 87, distance: 41.7
click at [220, 132] on div at bounding box center [197, 129] width 59 height 10
click at [216, 128] on icon at bounding box center [216, 128] width 3 height 3
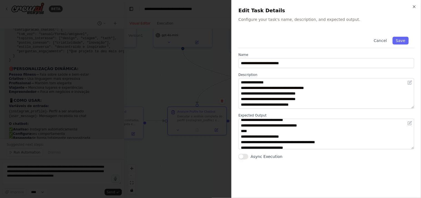
scroll to position [62, 0]
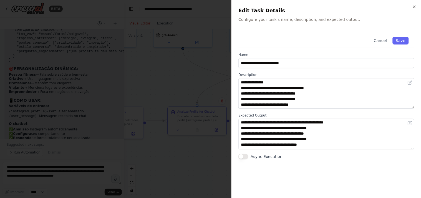
click at [174, 149] on div at bounding box center [210, 99] width 421 height 198
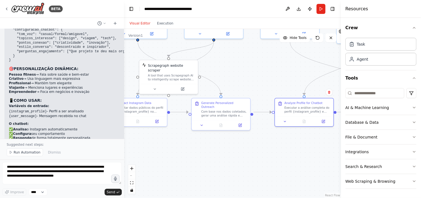
drag, startPoint x: 177, startPoint y: 152, endPoint x: 284, endPoint y: 143, distance: 107.5
click at [239, 123] on icon at bounding box center [240, 124] width 3 height 3
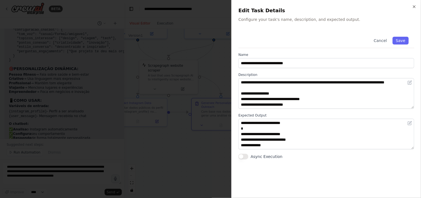
click at [192, 140] on div at bounding box center [210, 99] width 421 height 198
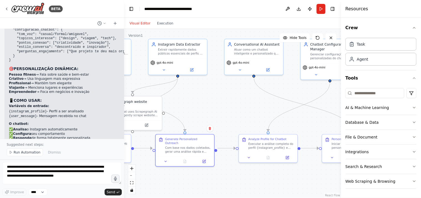
drag, startPoint x: 228, startPoint y: 71, endPoint x: 185, endPoint y: 104, distance: 53.6
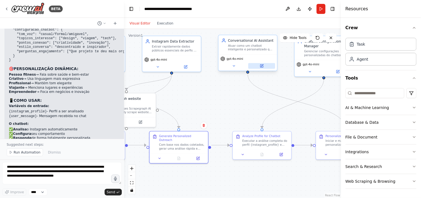
click at [267, 67] on button at bounding box center [262, 66] width 27 height 6
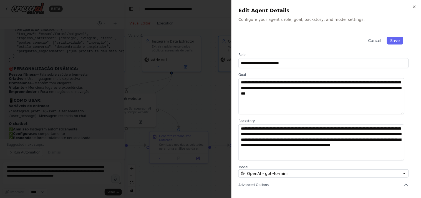
click at [211, 104] on div at bounding box center [210, 99] width 421 height 198
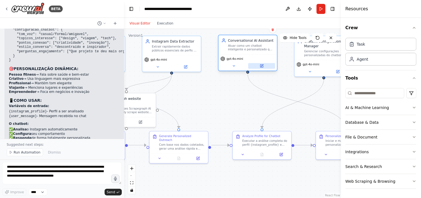
click at [269, 65] on button at bounding box center [262, 66] width 27 height 6
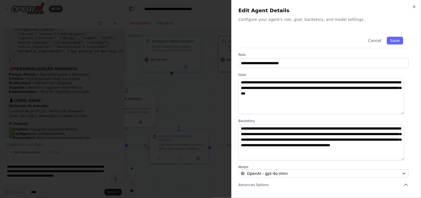
click at [214, 94] on div at bounding box center [210, 99] width 421 height 198
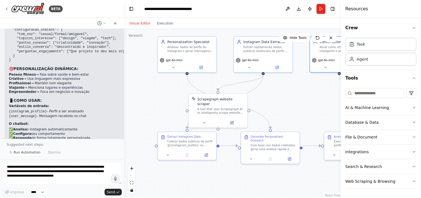
drag, startPoint x: 205, startPoint y: 90, endPoint x: 297, endPoint y: 91, distance: 91.9
click at [202, 65] on icon at bounding box center [202, 65] width 2 height 2
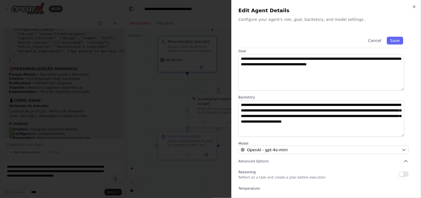
scroll to position [54, 0]
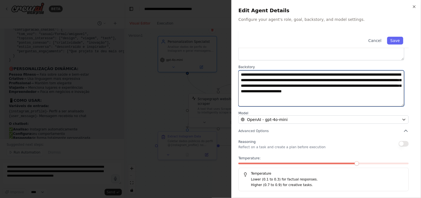
drag, startPoint x: 290, startPoint y: 81, endPoint x: 356, endPoint y: 81, distance: 65.5
click at [356, 81] on textarea "**********" at bounding box center [322, 88] width 166 height 36
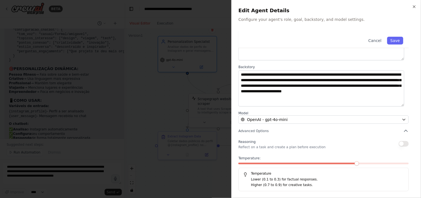
click at [210, 87] on div at bounding box center [210, 99] width 421 height 198
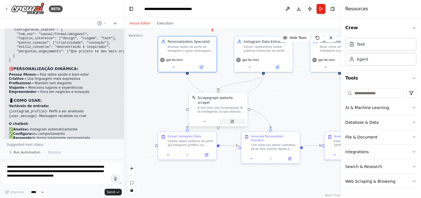
click at [232, 119] on button at bounding box center [232, 122] width 27 height 6
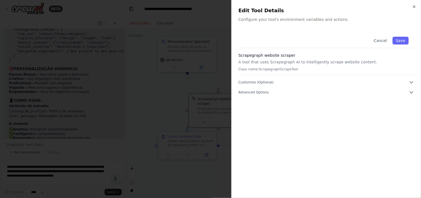
click at [280, 96] on div "Cancel Save Scrapegraph website scraper A tool that uses Scrapegraph AI to inte…" at bounding box center [327, 111] width 176 height 160
click at [266, 93] on span "Advanced Options" at bounding box center [254, 92] width 30 height 4
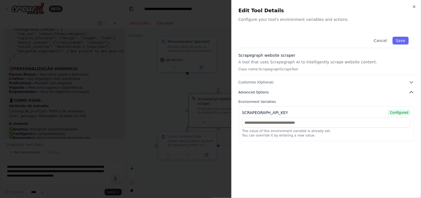
click at [266, 93] on span "Advanced Options" at bounding box center [254, 92] width 30 height 4
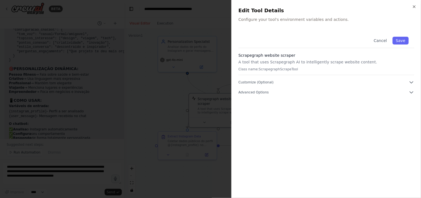
click at [205, 92] on div at bounding box center [210, 99] width 421 height 198
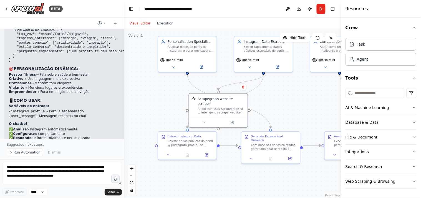
click at [323, 11] on button "Run" at bounding box center [321, 9] width 9 height 10
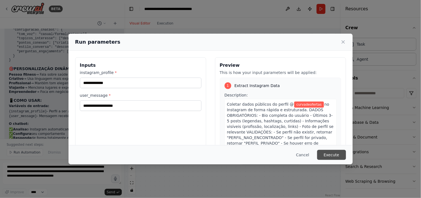
click at [342, 152] on button "Execute" at bounding box center [331, 155] width 29 height 10
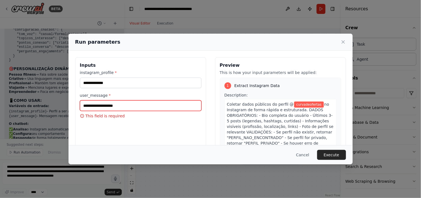
click at [153, 106] on input "user_message *" at bounding box center [141, 105] width 122 height 11
click at [119, 109] on input "user_message *" at bounding box center [141, 105] width 122 height 11
type input "*"
type input "***"
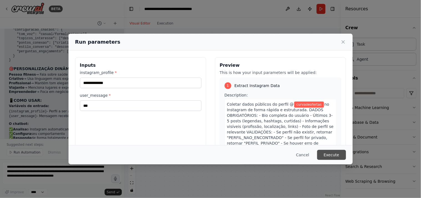
click at [336, 153] on button "Execute" at bounding box center [331, 155] width 29 height 10
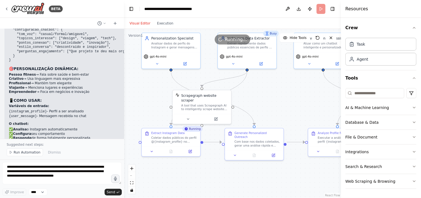
drag, startPoint x: 299, startPoint y: 114, endPoint x: 273, endPoint y: 110, distance: 26.2
click at [273, 110] on div ".deletable-edge-delete-btn { width: 20px; height: 20px; border: 0px solid #ffff…" at bounding box center [232, 113] width 217 height 169
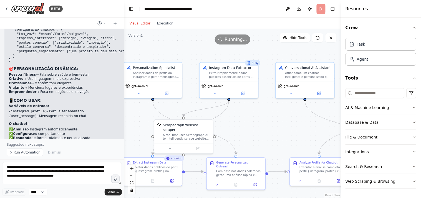
drag, startPoint x: 281, startPoint y: 104, endPoint x: 272, endPoint y: 135, distance: 31.7
drag, startPoint x: 8, startPoint y: 106, endPoint x: 56, endPoint y: 102, distance: 48.2
click at [168, 27] on div "Visual Editor Execution" at bounding box center [151, 23] width 51 height 11
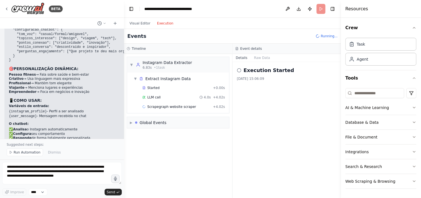
click at [167, 24] on button "Execution" at bounding box center [165, 23] width 23 height 7
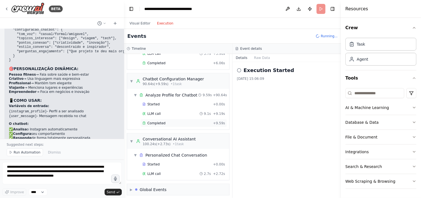
scroll to position [148, 0]
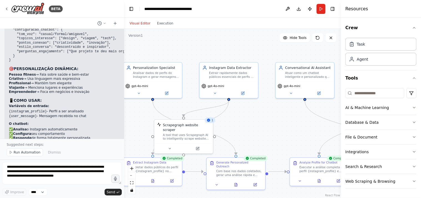
click at [138, 23] on button "Visual Editor" at bounding box center [139, 23] width 27 height 7
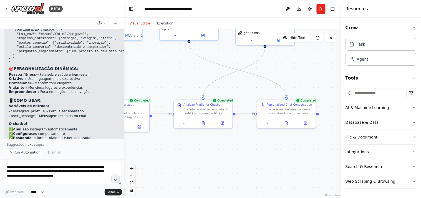
drag, startPoint x: 244, startPoint y: 121, endPoint x: 126, endPoint y: 59, distance: 134.3
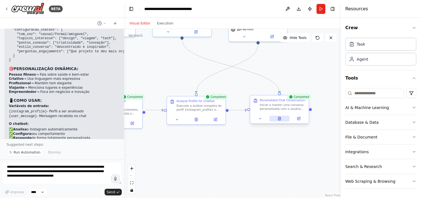
click at [281, 120] on icon at bounding box center [280, 119] width 4 height 4
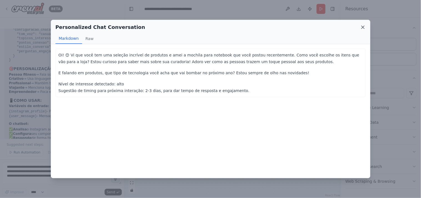
click at [364, 26] on icon at bounding box center [363, 27] width 3 height 3
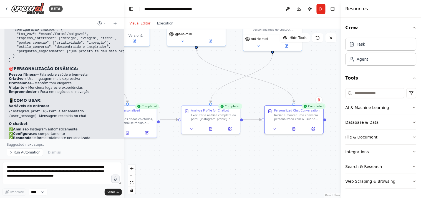
drag, startPoint x: 278, startPoint y: 66, endPoint x: 292, endPoint y: 76, distance: 17.3
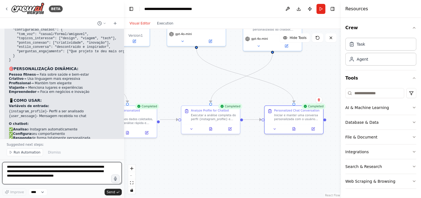
click at [57, 165] on textarea "**********" at bounding box center [62, 173] width 120 height 22
type textarea "**********"
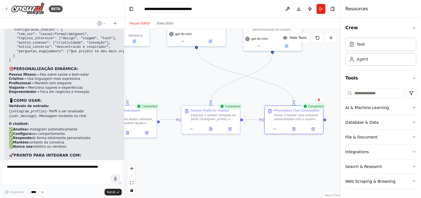
scroll to position [2387, 0]
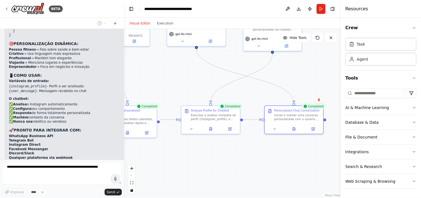
drag, startPoint x: 69, startPoint y: 119, endPoint x: 90, endPoint y: 120, distance: 20.8
drag, startPoint x: 37, startPoint y: 123, endPoint x: 76, endPoint y: 124, distance: 39.2
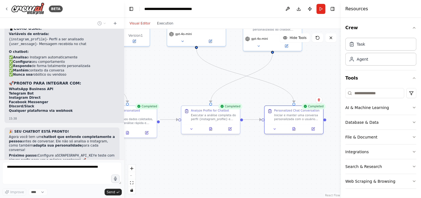
scroll to position [2438, 0]
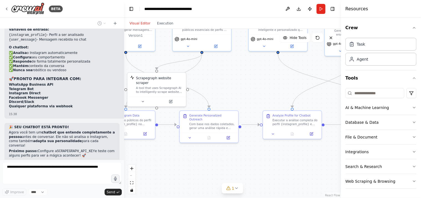
drag, startPoint x: 166, startPoint y: 79, endPoint x: 247, endPoint y: 84, distance: 81.8
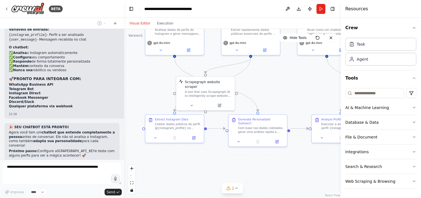
drag, startPoint x: 215, startPoint y: 84, endPoint x: 264, endPoint y: 88, distance: 49.0
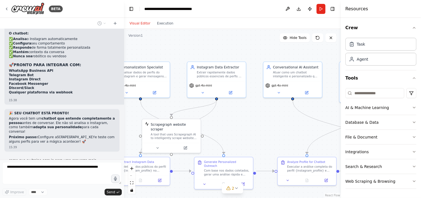
drag, startPoint x: 285, startPoint y: 81, endPoint x: 250, endPoint y: 112, distance: 47.6
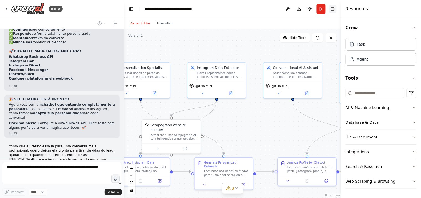
click at [335, 12] on button "Toggle Right Sidebar" at bounding box center [333, 9] width 8 height 8
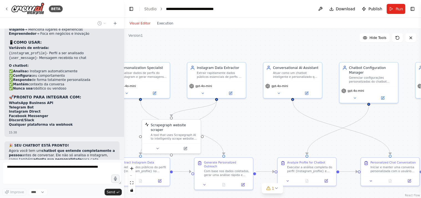
scroll to position [2482, 0]
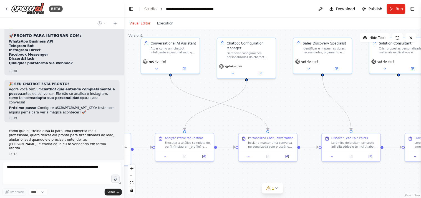
drag, startPoint x: 249, startPoint y: 132, endPoint x: 124, endPoint y: 107, distance: 127.4
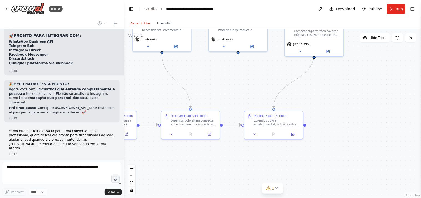
drag, startPoint x: 326, startPoint y: 126, endPoint x: 168, endPoint y: 104, distance: 159.8
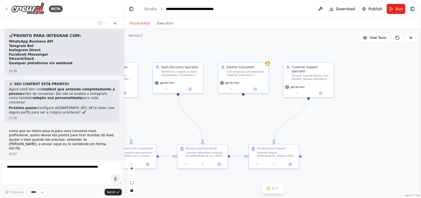
drag, startPoint x: 327, startPoint y: 100, endPoint x: 323, endPoint y: 131, distance: 31.3
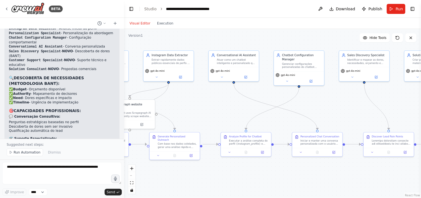
drag, startPoint x: 164, startPoint y: 121, endPoint x: 371, endPoint y: 109, distance: 207.5
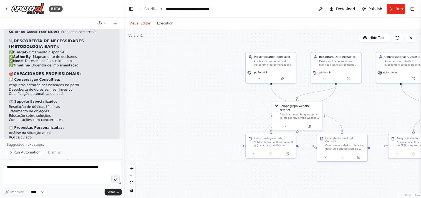
drag, startPoint x: 201, startPoint y: 88, endPoint x: 348, endPoint y: 90, distance: 146.6
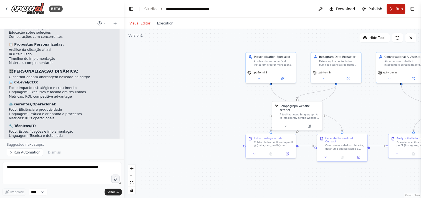
click at [379, 8] on button "Run" at bounding box center [396, 9] width 19 height 10
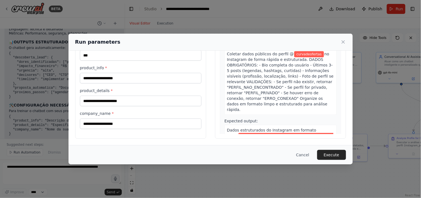
scroll to position [51, 0]
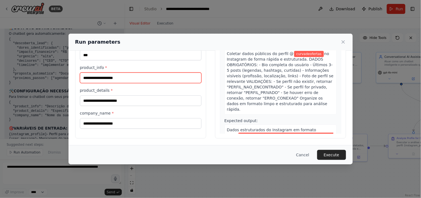
drag, startPoint x: 116, startPoint y: 74, endPoint x: 122, endPoint y: 91, distance: 17.8
click at [117, 74] on input "product_info *" at bounding box center [141, 77] width 122 height 11
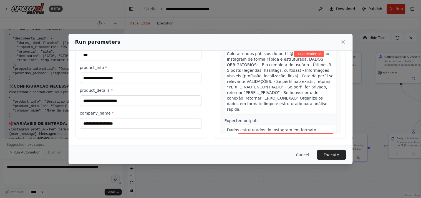
drag, startPoint x: 122, startPoint y: 91, endPoint x: 120, endPoint y: 97, distance: 6.2
click at [121, 93] on label "product_details *" at bounding box center [141, 90] width 122 height 6
click at [121, 95] on input "product_details *" at bounding box center [141, 100] width 122 height 11
click at [118, 101] on input "product_details *" at bounding box center [141, 100] width 122 height 11
click at [116, 121] on input "company_name *" at bounding box center [141, 123] width 122 height 11
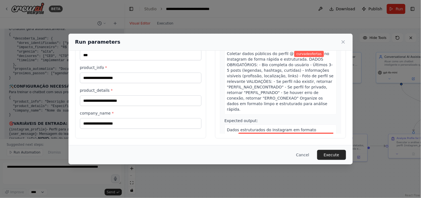
click at [117, 117] on div "company_name *" at bounding box center [141, 119] width 122 height 18
click at [113, 120] on input "company_name *" at bounding box center [141, 123] width 122 height 11
click at [115, 120] on input "company_name *" at bounding box center [141, 123] width 122 height 11
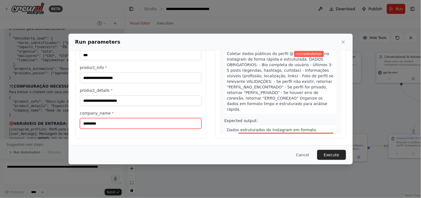
type input "*********"
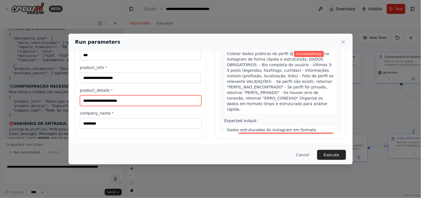
click at [126, 106] on input "product_details *" at bounding box center [141, 100] width 122 height 11
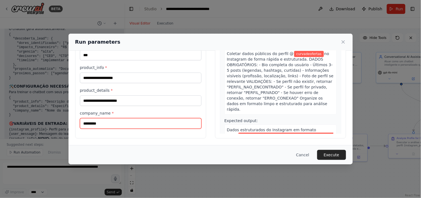
drag, startPoint x: 118, startPoint y: 123, endPoint x: 4, endPoint y: 126, distance: 114.5
click at [4, 126] on div "**********" at bounding box center [210, 99] width 421 height 198
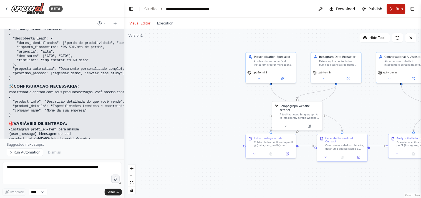
click at [379, 12] on button "Run" at bounding box center [396, 9] width 19 height 10
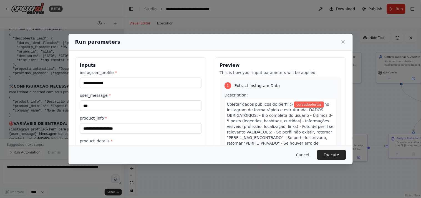
scroll to position [51, 0]
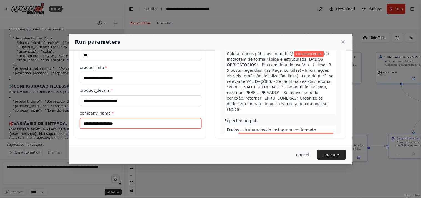
click at [119, 123] on input "company_name *" at bounding box center [141, 123] width 122 height 11
type input "*"
type input "*********"
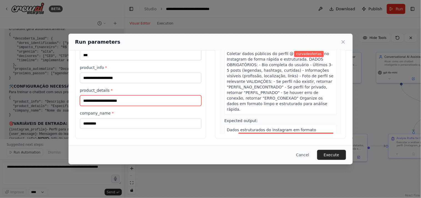
click at [127, 104] on input "product_details *" at bounding box center [141, 100] width 122 height 11
type input "*"
type input "**********"
type input "*"
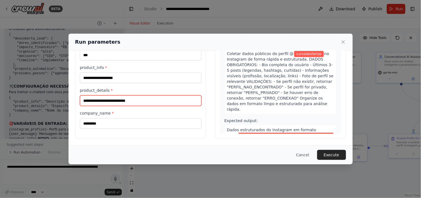
type input "**********"
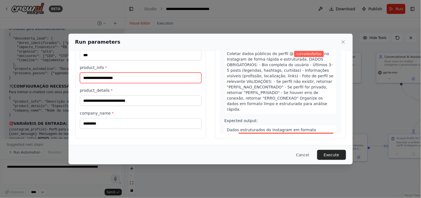
click at [116, 74] on input "product_info *" at bounding box center [141, 77] width 122 height 11
type input "**********"
type input "*"
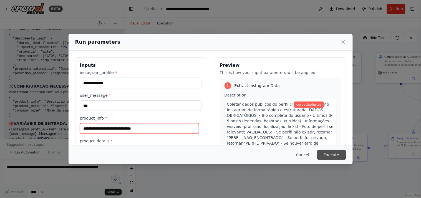
type input "**********"
click at [332, 154] on button "Execute" at bounding box center [331, 155] width 29 height 10
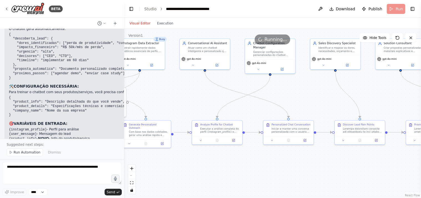
drag, startPoint x: 377, startPoint y: 121, endPoint x: 180, endPoint y: 107, distance: 197.1
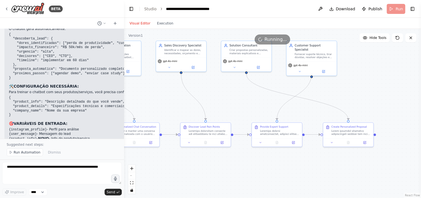
drag, startPoint x: 367, startPoint y: 92, endPoint x: 230, endPoint y: 93, distance: 136.6
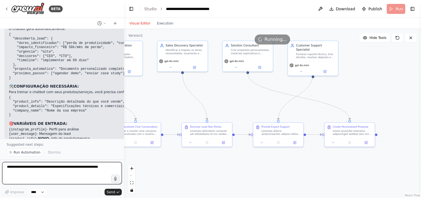
click at [88, 164] on textarea at bounding box center [62, 173] width 120 height 22
type textarea "*"
type textarea "**********"
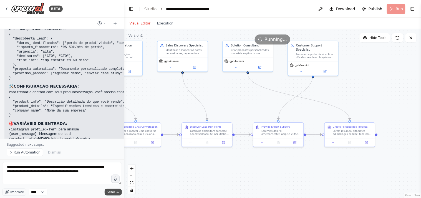
click at [117, 178] on icon "submit" at bounding box center [117, 191] width 3 height 3
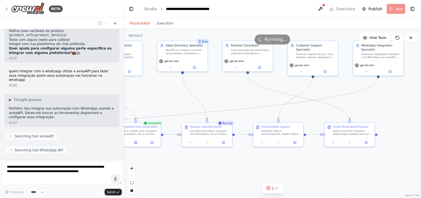
scroll to position [3243, 0]
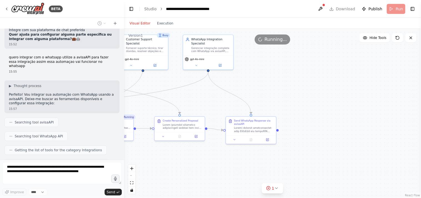
drag, startPoint x: 364, startPoint y: 111, endPoint x: 194, endPoint y: 104, distance: 170.3
click at [267, 142] on div at bounding box center [251, 138] width 50 height 8
click at [268, 140] on icon at bounding box center [268, 138] width 2 height 2
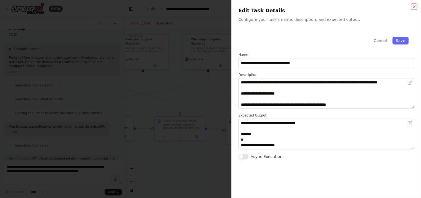
scroll to position [3284, 0]
click at [177, 128] on div at bounding box center [210, 99] width 421 height 198
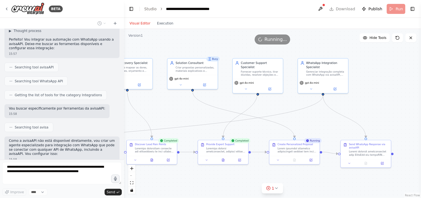
scroll to position [3312, 0]
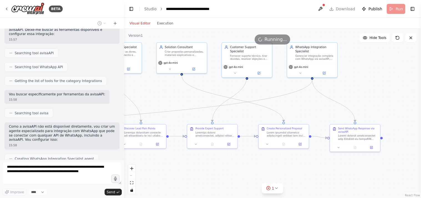
drag, startPoint x: 202, startPoint y: 96, endPoint x: 306, endPoint y: 104, distance: 104.4
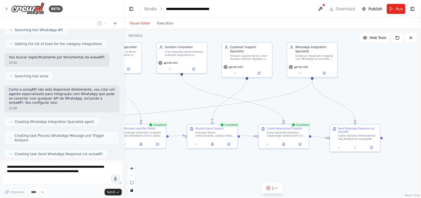
scroll to position [3365, 0]
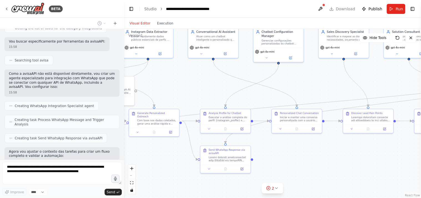
drag, startPoint x: 174, startPoint y: 98, endPoint x: 405, endPoint y: 83, distance: 231.0
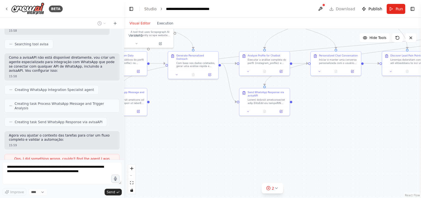
drag, startPoint x: 281, startPoint y: 166, endPoint x: 317, endPoint y: 109, distance: 67.9
click at [281, 112] on button at bounding box center [281, 110] width 14 height 5
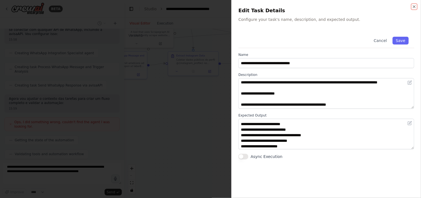
scroll to position [172, 0]
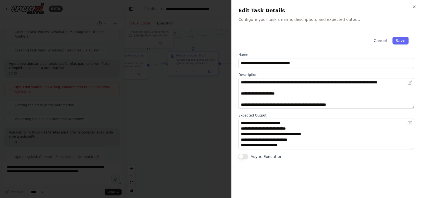
click at [224, 93] on div at bounding box center [210, 99] width 421 height 198
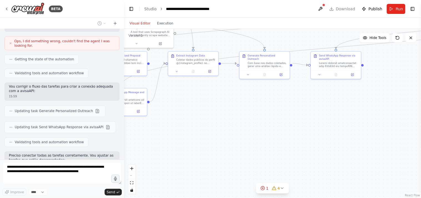
scroll to position [3512, 0]
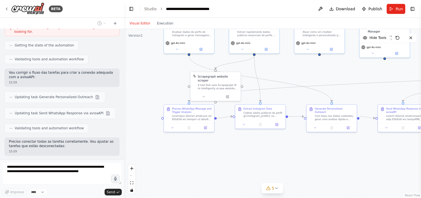
drag, startPoint x: 203, startPoint y: 113, endPoint x: 270, endPoint y: 166, distance: 85.6
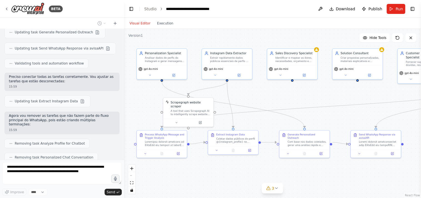
scroll to position [3591, 0]
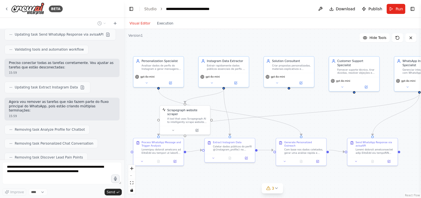
drag, startPoint x: 306, startPoint y: 73, endPoint x: 275, endPoint y: 106, distance: 45.4
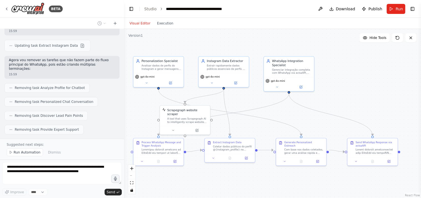
scroll to position [3637, 0]
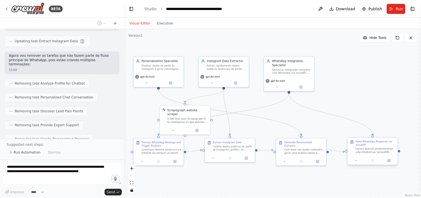
click at [379, 163] on div at bounding box center [373, 160] width 50 height 8
click at [379, 160] on button at bounding box center [389, 160] width 14 height 5
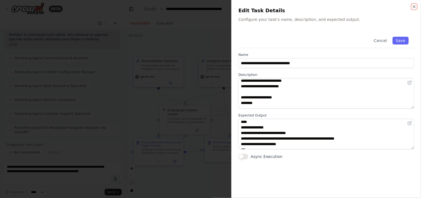
scroll to position [0, 0]
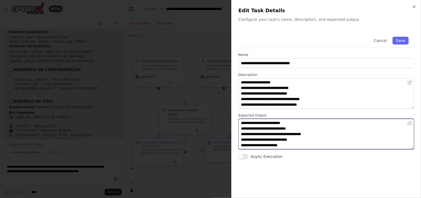
drag, startPoint x: 412, startPoint y: 149, endPoint x: 413, endPoint y: 189, distance: 40.0
click at [379, 178] on div "**********" at bounding box center [327, 111] width 176 height 160
click at [379, 149] on div "**********" at bounding box center [327, 95] width 176 height 128
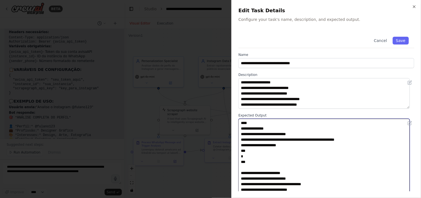
drag, startPoint x: 413, startPoint y: 148, endPoint x: 410, endPoint y: 198, distance: 50.0
click at [379, 178] on html "BETA Quero que você funcione como um agente de prospecção e personalização. Use…" at bounding box center [210, 99] width 421 height 198
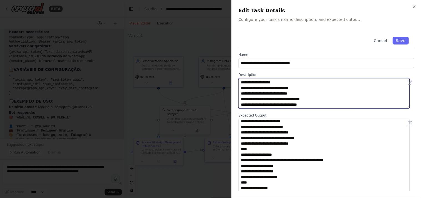
click at [264, 88] on textarea at bounding box center [324, 93] width 171 height 31
paste textarea "**********"
type textarea "**********"
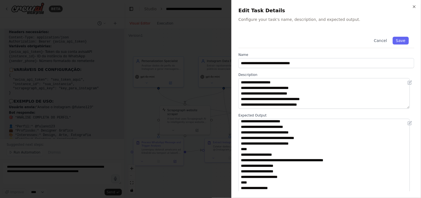
click at [217, 95] on div at bounding box center [210, 99] width 421 height 198
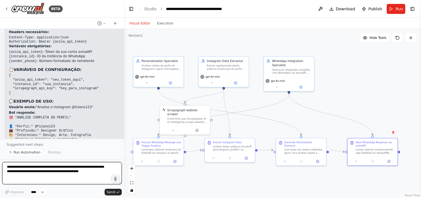
click at [58, 168] on textarea "**********" at bounding box center [62, 173] width 120 height 22
type textarea "**********"
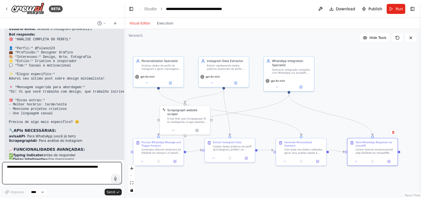
scroll to position [4045, 0]
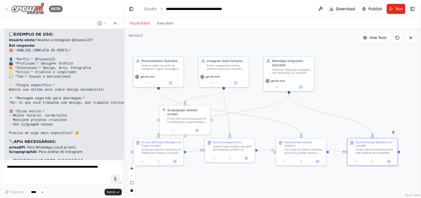
click at [6, 8] on icon at bounding box center [6, 9] width 4 height 4
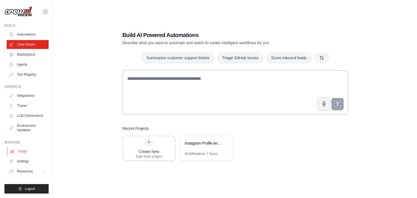
scroll to position [11, 0]
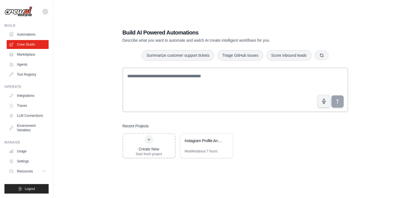
click at [45, 11] on icon at bounding box center [45, 11] width 7 height 7
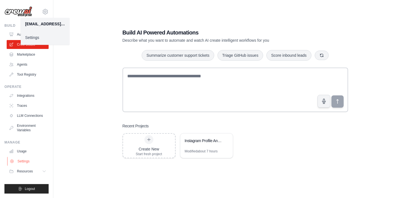
click at [28, 162] on link "Settings" at bounding box center [28, 161] width 42 height 9
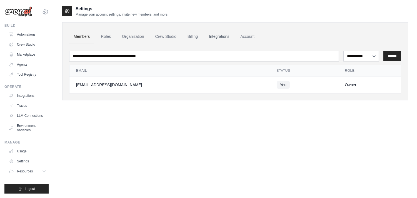
click at [227, 36] on link "Integrations" at bounding box center [218, 36] width 29 height 15
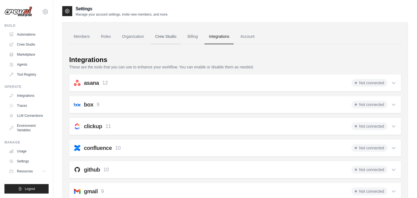
click at [169, 37] on link "Crew Studio" at bounding box center [166, 36] width 30 height 15
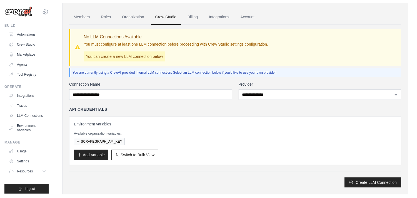
scroll to position [30, 0]
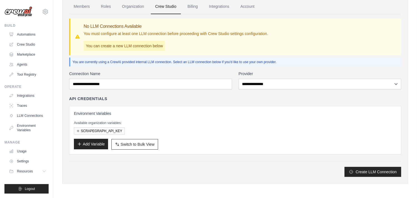
click at [105, 146] on button "Add Variable" at bounding box center [91, 144] width 34 height 11
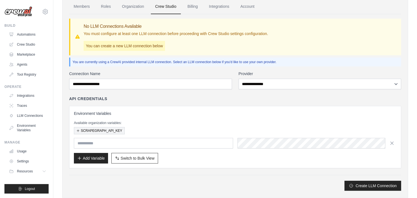
click at [114, 133] on button "SCRAPEGRAPH_API_KEY" at bounding box center [99, 130] width 51 height 7
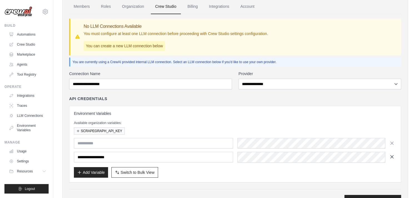
click at [393, 155] on icon "button" at bounding box center [391, 156] width 3 height 3
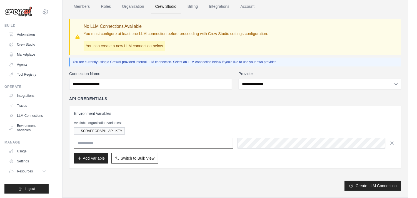
click at [137, 139] on input "text" at bounding box center [153, 143] width 159 height 11
click at [107, 140] on input "text" at bounding box center [153, 143] width 159 height 11
paste input "**********"
type input "**********"
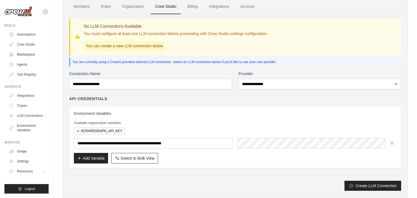
click at [323, 105] on div "**********" at bounding box center [235, 132] width 332 height 72
click at [106, 131] on button "SCRAPEGRAPH_API_KEY" at bounding box center [99, 130] width 51 height 7
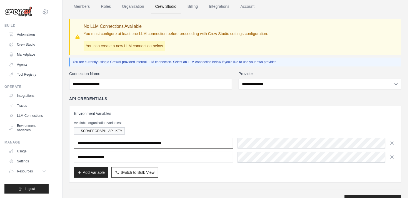
click at [137, 145] on input "**********" at bounding box center [153, 143] width 159 height 11
drag, startPoint x: 214, startPoint y: 141, endPoint x: 63, endPoint y: 147, distance: 151.2
click at [63, 147] on div "Members Roles Organization Crew Studio Billing Integrations Account No LLM Conn…" at bounding box center [235, 101] width 346 height 219
click at [214, 147] on input "**********" at bounding box center [153, 143] width 159 height 11
drag, startPoint x: 217, startPoint y: 142, endPoint x: 63, endPoint y: 139, distance: 153.3
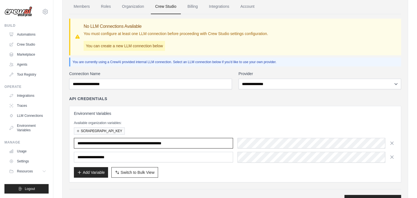
click at [63, 139] on div "Members Roles Organization Crew Studio Billing Integrations Account No LLM Conn…" at bounding box center [235, 101] width 346 height 219
click at [116, 144] on input "text" at bounding box center [153, 143] width 159 height 11
type input "*"
type input "********"
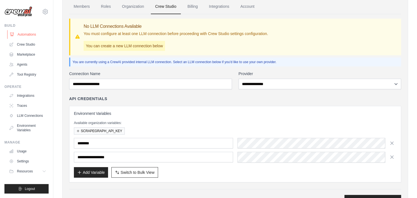
click at [31, 33] on link "Automations" at bounding box center [28, 34] width 42 height 9
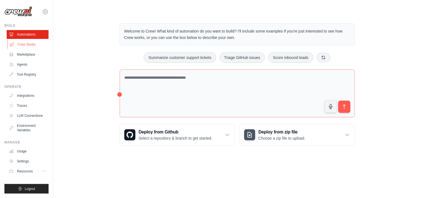
click at [32, 44] on link "Crew Studio" at bounding box center [28, 44] width 42 height 9
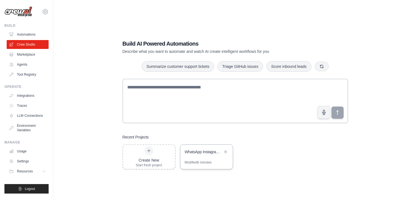
click at [215, 159] on div "WhatsApp Instagram Analyzer via avisaAPI" at bounding box center [206, 152] width 52 height 16
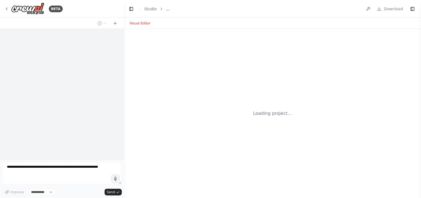
select select "****"
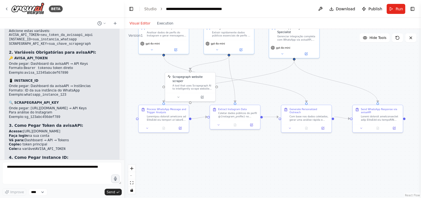
drag, startPoint x: 373, startPoint y: 128, endPoint x: 353, endPoint y: 74, distance: 57.1
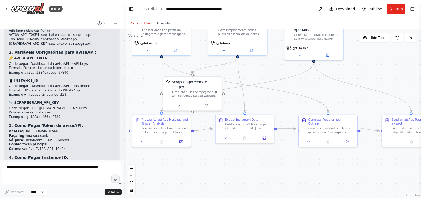
drag, startPoint x: 303, startPoint y: 84, endPoint x: 327, endPoint y: 92, distance: 24.5
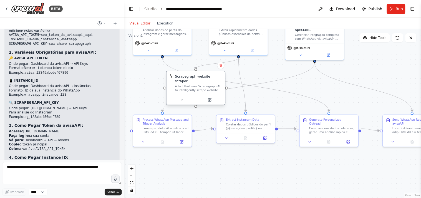
drag, startPoint x: 195, startPoint y: 85, endPoint x: 199, endPoint y: 78, distance: 8.0
click at [199, 78] on div "Scrapegraph website scraper A tool that uses Scrapegraph AI to intelligently sc…" at bounding box center [198, 83] width 47 height 18
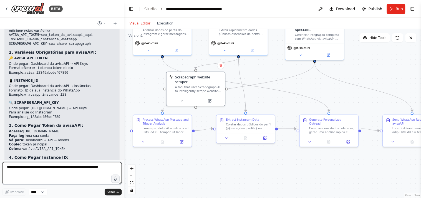
click at [59, 168] on textarea at bounding box center [62, 173] width 120 height 22
click at [89, 167] on textarea at bounding box center [62, 173] width 120 height 22
type textarea "**********"
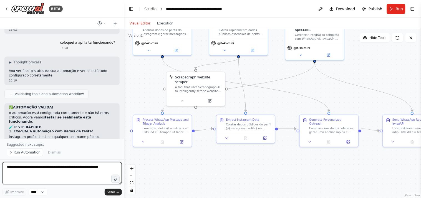
scroll to position [4599, 0]
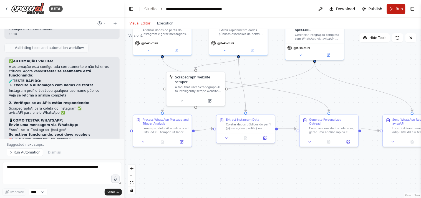
click at [399, 10] on span "Run" at bounding box center [399, 9] width 7 height 6
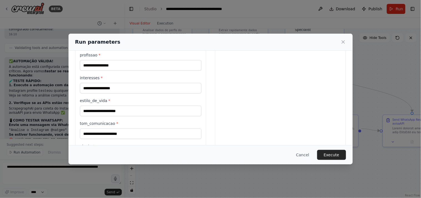
scroll to position [0, 0]
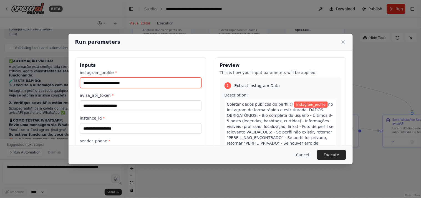
click at [136, 77] on input "instagram_profile *" at bounding box center [141, 82] width 122 height 11
type input "**********"
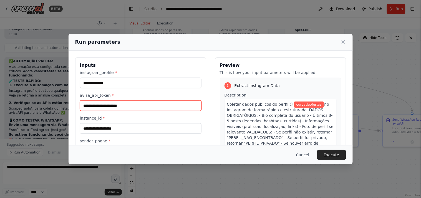
click at [113, 109] on input "avisa_api_token *" at bounding box center [141, 105] width 122 height 11
paste input "**********"
type input "**********"
click at [106, 107] on input "avisa_api_token *" at bounding box center [139, 105] width 119 height 11
paste input "**********"
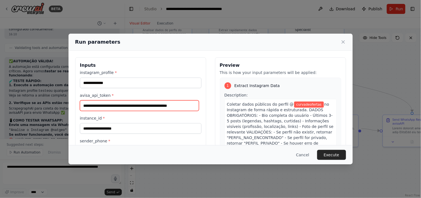
scroll to position [0, 8]
type input "**********"
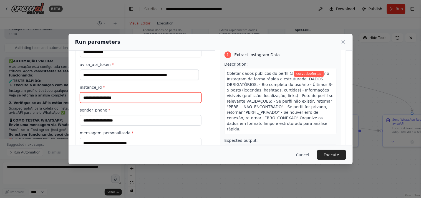
click at [110, 100] on input "instance_id *" at bounding box center [141, 97] width 122 height 11
click at [129, 99] on input "instance_id *" at bounding box center [141, 97] width 122 height 11
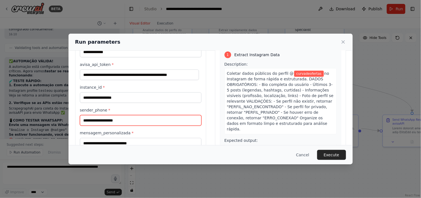
drag, startPoint x: 107, startPoint y: 119, endPoint x: 106, endPoint y: 121, distance: 2.8
click at [106, 119] on input "sender_phone *" at bounding box center [141, 120] width 122 height 11
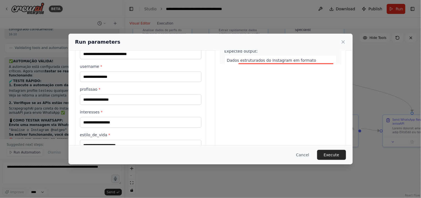
scroll to position [123, 0]
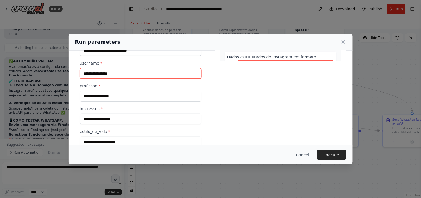
drag, startPoint x: 110, startPoint y: 78, endPoint x: 109, endPoint y: 84, distance: 6.7
click at [110, 78] on input "username *" at bounding box center [141, 73] width 122 height 11
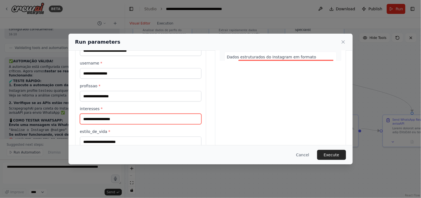
click at [95, 120] on input "interesses *" at bounding box center [141, 119] width 122 height 11
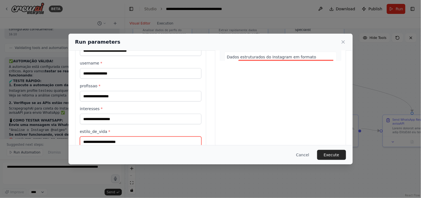
click at [114, 138] on input "estilo_de_vida *" at bounding box center [141, 141] width 122 height 11
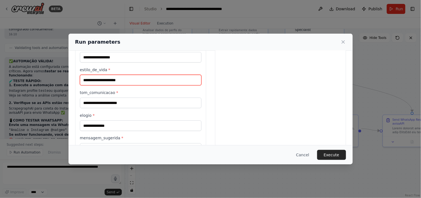
click at [118, 83] on input "estilo_de_vida *" at bounding box center [141, 80] width 122 height 11
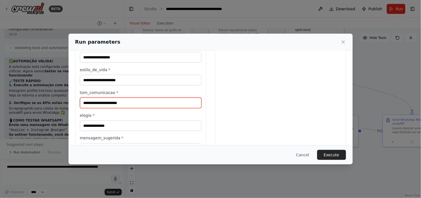
click at [117, 106] on input "tom_comunicacao *" at bounding box center [141, 102] width 122 height 11
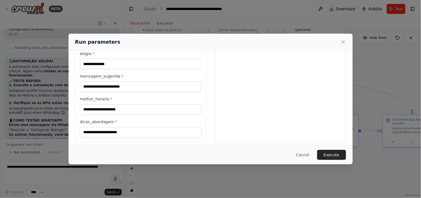
scroll to position [251, 0]
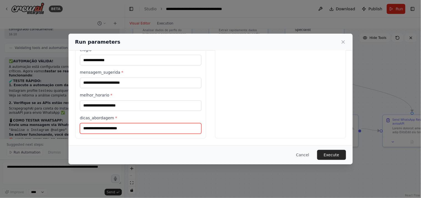
click at [119, 133] on input "dicas_abordagem *" at bounding box center [141, 128] width 122 height 11
click at [52, 150] on div "**********" at bounding box center [210, 99] width 421 height 198
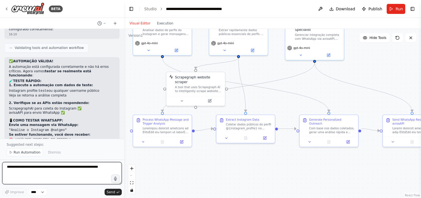
click at [73, 174] on textarea at bounding box center [62, 173] width 120 height 22
type textarea "**********"
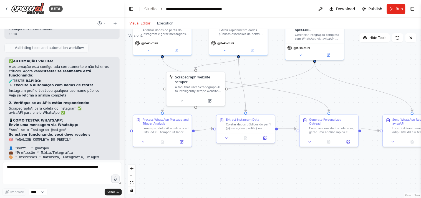
scroll to position [4616, 0]
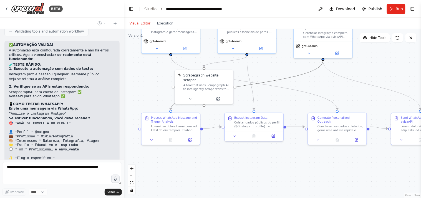
drag, startPoint x: 256, startPoint y: 82, endPoint x: 264, endPoint y: 80, distance: 8.6
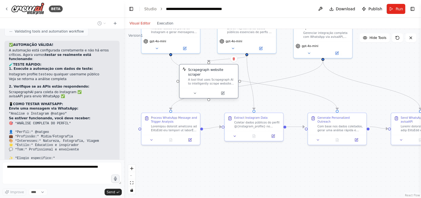
drag, startPoint x: 201, startPoint y: 82, endPoint x: 207, endPoint y: 76, distance: 8.4
click at [207, 78] on div "A tool that uses Scrapegraph AI to intelligently scrape website content." at bounding box center [211, 81] width 47 height 7
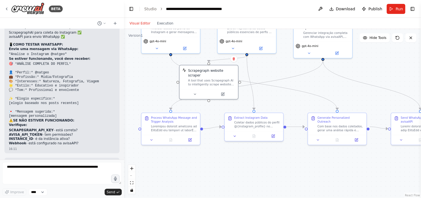
scroll to position [4704, 0]
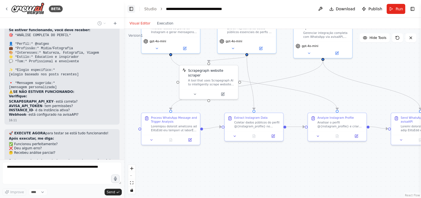
click at [129, 8] on button "Toggle Left Sidebar" at bounding box center [131, 9] width 8 height 8
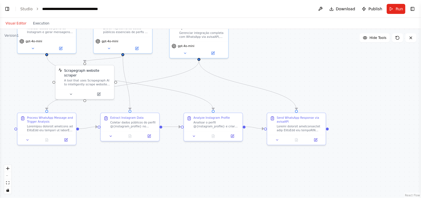
click at [11, 7] on header "**********" at bounding box center [210, 9] width 421 height 18
click at [412, 7] on button "Toggle Right Sidebar" at bounding box center [413, 9] width 8 height 8
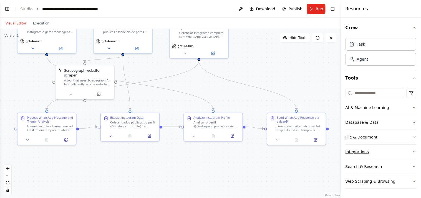
click at [413, 148] on button "Integrations" at bounding box center [381, 151] width 71 height 14
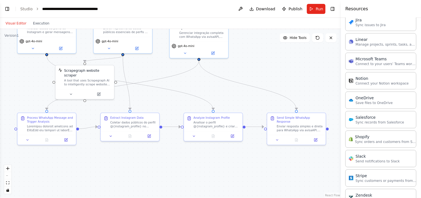
scroll to position [394, 0]
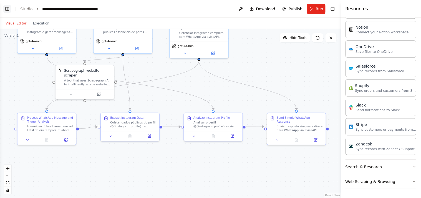
click at [8, 10] on button "Toggle Left Sidebar" at bounding box center [7, 9] width 8 height 8
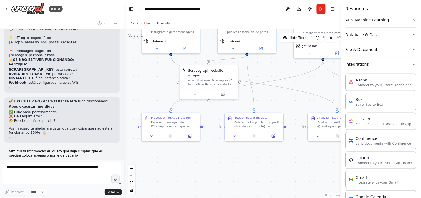
scroll to position [86, 0]
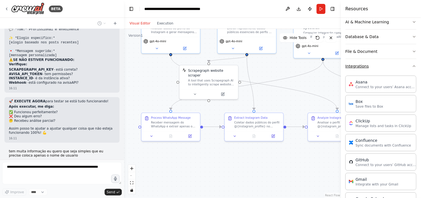
click at [412, 65] on icon "button" at bounding box center [414, 66] width 4 height 4
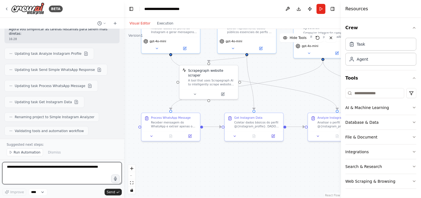
scroll to position [4945, 0]
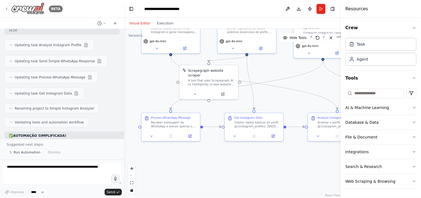
click at [6, 7] on icon at bounding box center [6, 9] width 4 height 4
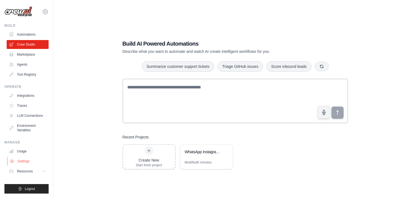
click at [24, 160] on link "Settings" at bounding box center [28, 161] width 42 height 9
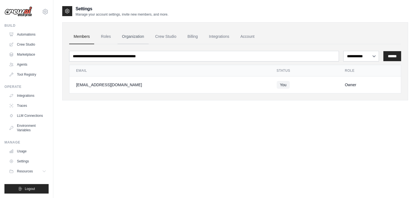
click at [137, 34] on link "Organization" at bounding box center [132, 36] width 31 height 15
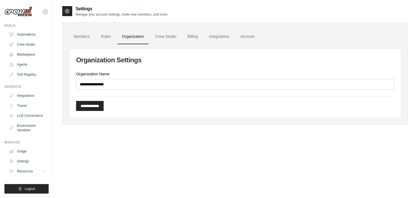
click at [172, 34] on link "Crew Studio" at bounding box center [166, 36] width 30 height 15
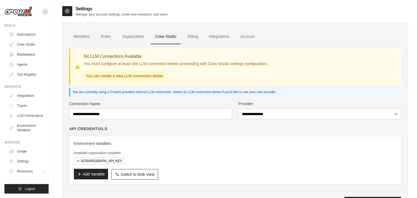
click at [85, 174] on button "Add Variable" at bounding box center [91, 174] width 34 height 11
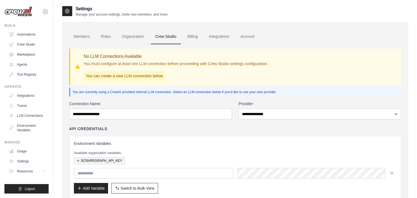
click at [100, 161] on button "SCRAPEGRAPH_API_KEY" at bounding box center [99, 160] width 51 height 7
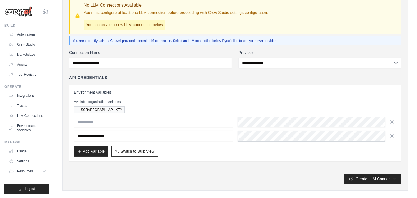
scroll to position [58, 0]
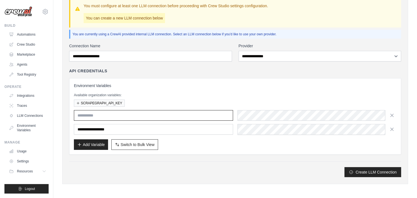
click at [119, 118] on input "text" at bounding box center [153, 115] width 159 height 11
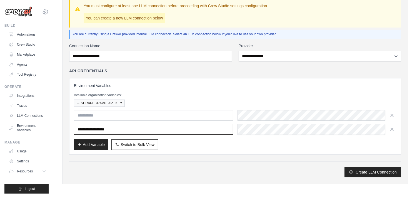
click at [124, 132] on input "**********" at bounding box center [153, 129] width 159 height 11
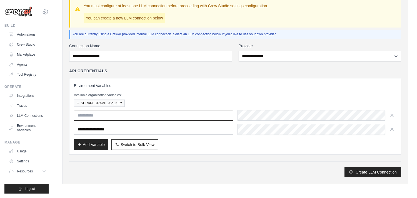
click at [195, 117] on input "text" at bounding box center [153, 115] width 159 height 11
click at [200, 117] on input "text" at bounding box center [153, 115] width 159 height 11
click at [173, 112] on input "text" at bounding box center [153, 115] width 159 height 11
type input "********"
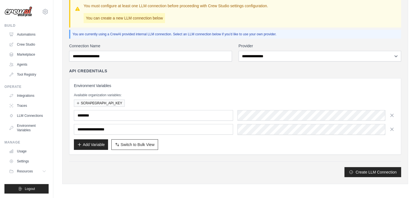
click at [264, 107] on div "**********" at bounding box center [235, 116] width 322 height 67
click at [272, 87] on h3 "Environment Variables" at bounding box center [235, 86] width 322 height 6
click at [122, 98] on div "Available organization variables: SCRAPEGRAPH_API_KEY" at bounding box center [235, 100] width 322 height 14
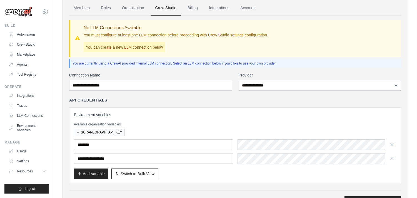
scroll to position [0, 0]
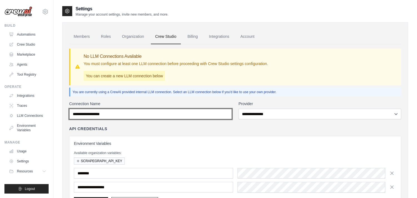
click at [197, 115] on input "Connection Name" at bounding box center [150, 114] width 163 height 11
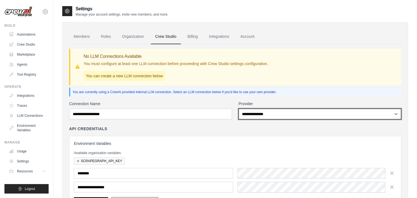
click at [278, 112] on select "**********" at bounding box center [320, 114] width 162 height 11
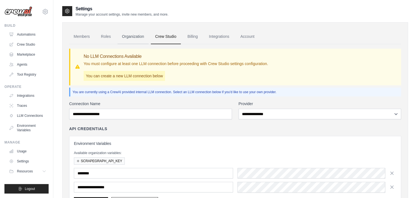
click at [129, 34] on link "Organization" at bounding box center [132, 36] width 31 height 15
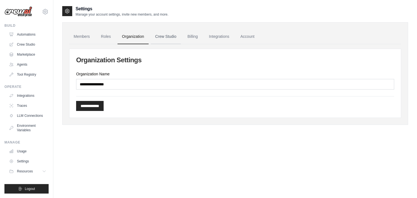
click at [163, 37] on link "Crew Studio" at bounding box center [166, 36] width 30 height 15
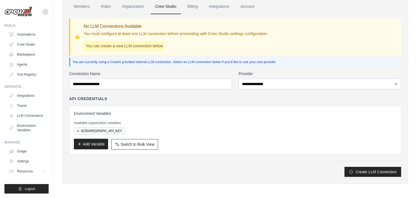
click at [93, 140] on button "Add Variable" at bounding box center [91, 144] width 34 height 11
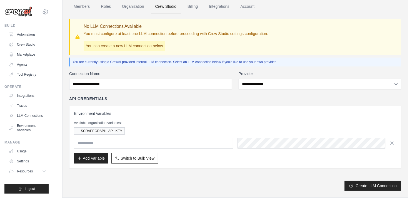
click at [189, 145] on input "text" at bounding box center [153, 143] width 159 height 11
click at [234, 145] on div at bounding box center [235, 143] width 322 height 11
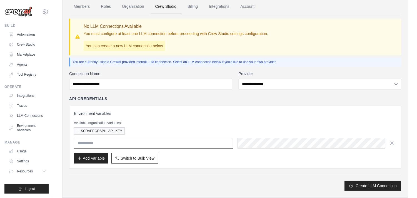
click at [209, 142] on input "text" at bounding box center [153, 143] width 159 height 11
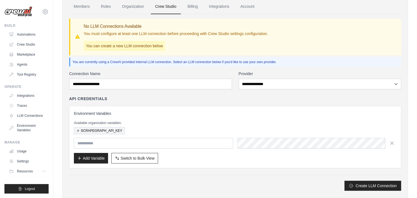
click at [102, 128] on button "SCRAPEGRAPH_API_KEY" at bounding box center [99, 130] width 51 height 7
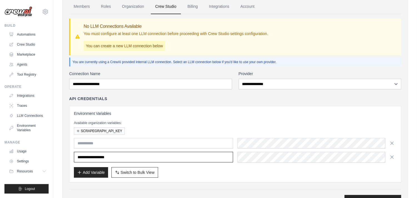
click at [103, 157] on input "**********" at bounding box center [153, 157] width 159 height 11
click at [110, 157] on input "**********" at bounding box center [153, 157] width 159 height 11
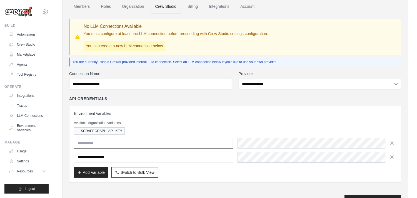
click at [145, 145] on input "text" at bounding box center [153, 143] width 159 height 11
click at [99, 147] on input "text" at bounding box center [153, 143] width 159 height 11
type input "********"
click at [344, 195] on button "Create LLM Connection" at bounding box center [372, 200] width 57 height 10
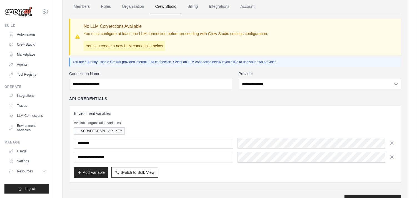
click at [197, 100] on div "API Credentials" at bounding box center [235, 99] width 332 height 6
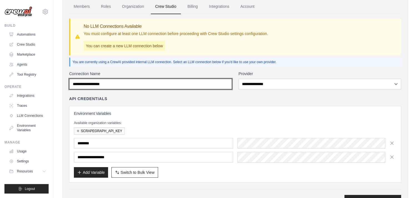
drag, startPoint x: 182, startPoint y: 87, endPoint x: 174, endPoint y: 84, distance: 9.4
click at [182, 87] on input "Connection Name" at bounding box center [150, 84] width 163 height 11
click at [173, 83] on input "Connection Name" at bounding box center [150, 84] width 163 height 11
click at [165, 83] on input "Connection Name" at bounding box center [150, 84] width 163 height 11
type input "********"
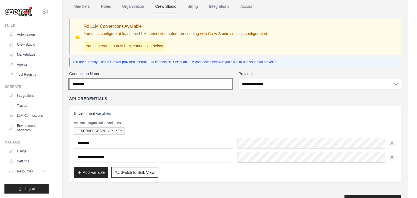
click at [344, 195] on button "Create LLM Connection" at bounding box center [372, 200] width 57 height 10
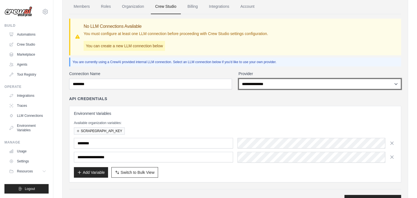
click at [260, 83] on select "**********" at bounding box center [320, 84] width 162 height 11
click at [281, 85] on select "**********" at bounding box center [320, 84] width 162 height 11
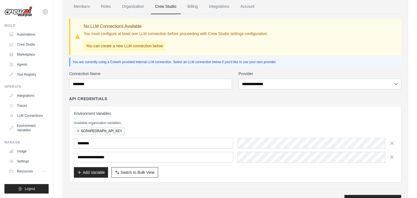
drag, startPoint x: 275, startPoint y: 77, endPoint x: 273, endPoint y: 79, distance: 3.7
click at [274, 78] on div "**********" at bounding box center [320, 80] width 163 height 18
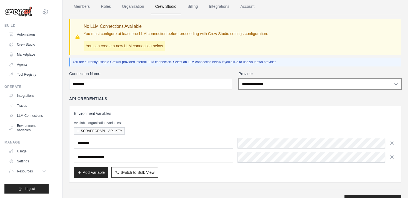
click at [272, 80] on select "**********" at bounding box center [320, 84] width 162 height 11
click at [239, 79] on select "**********" at bounding box center [320, 84] width 162 height 11
click at [266, 85] on select "**********" at bounding box center [320, 84] width 162 height 11
select select "******"
click at [239, 79] on select "**********" at bounding box center [320, 84] width 162 height 11
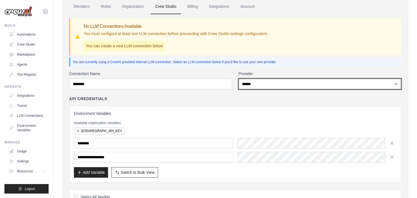
click at [281, 79] on select "**********" at bounding box center [320, 84] width 162 height 11
click at [239, 79] on select "**********" at bounding box center [320, 84] width 162 height 11
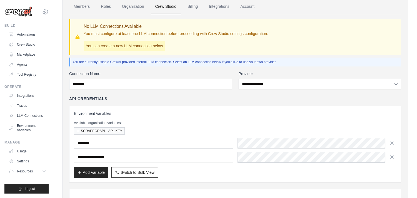
click at [265, 91] on div "**********" at bounding box center [235, 146] width 332 height 150
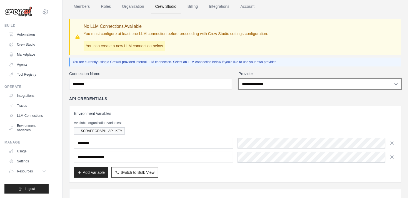
click at [270, 84] on select "**********" at bounding box center [320, 84] width 162 height 11
click at [239, 79] on select "**********" at bounding box center [320, 84] width 162 height 11
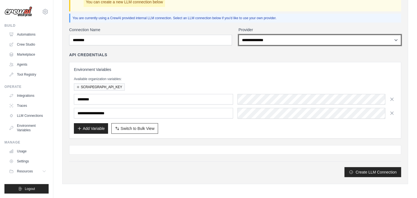
scroll to position [74, 0]
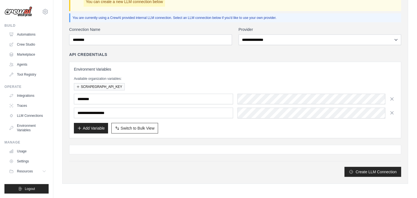
click at [363, 165] on div "Create LLM Connection" at bounding box center [235, 169] width 332 height 16
click at [364, 167] on button "Create LLM Connection" at bounding box center [372, 171] width 57 height 10
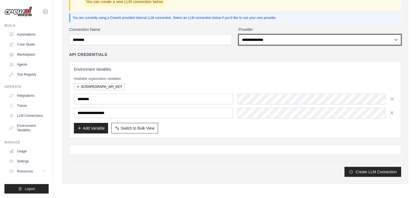
click at [265, 34] on select "**********" at bounding box center [320, 39] width 162 height 11
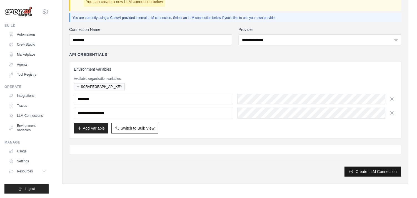
click at [363, 170] on button "Create LLM Connection" at bounding box center [372, 171] width 57 height 10
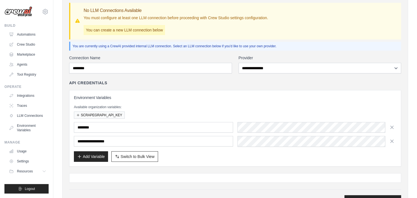
scroll to position [12, 0]
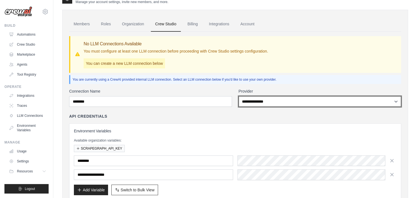
click at [263, 104] on select "**********" at bounding box center [320, 101] width 162 height 11
click at [239, 96] on select "**********" at bounding box center [320, 101] width 162 height 11
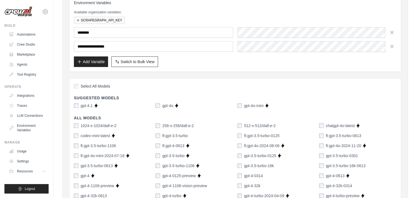
scroll to position [74, 0]
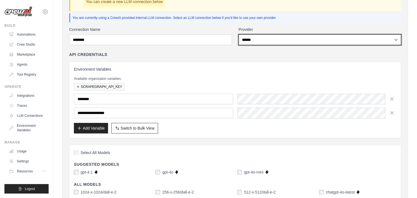
click at [267, 43] on select "**********" at bounding box center [320, 39] width 162 height 11
select select "*****"
click at [239, 34] on select "**********" at bounding box center [320, 39] width 162 height 11
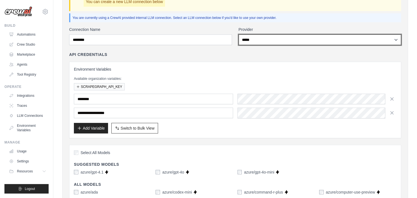
click at [262, 39] on select "**********" at bounding box center [320, 39] width 162 height 11
click at [239, 34] on select "**********" at bounding box center [320, 39] width 162 height 11
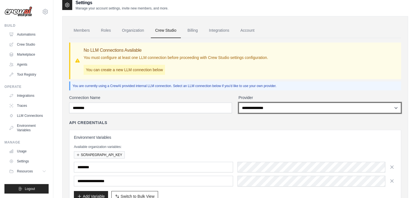
scroll to position [0, 0]
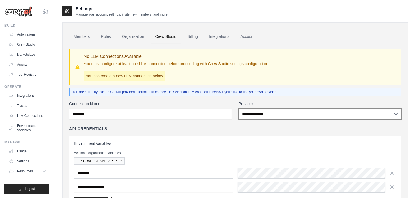
click at [257, 116] on select "**********" at bounding box center [320, 114] width 162 height 11
select select "******"
click at [239, 109] on select "**********" at bounding box center [320, 114] width 162 height 11
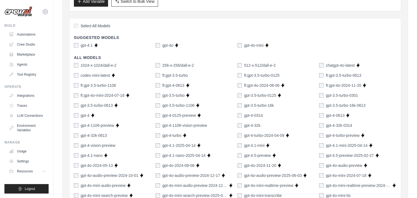
scroll to position [198, 0]
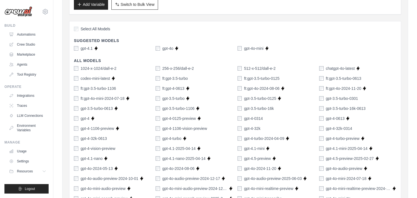
drag, startPoint x: 245, startPoint y: 51, endPoint x: 240, endPoint y: 51, distance: 5.3
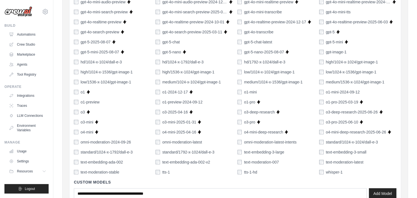
scroll to position [438, 0]
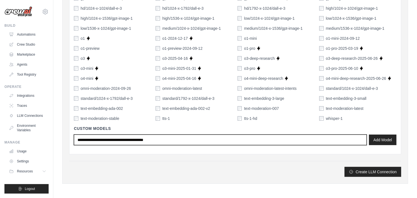
click at [284, 138] on input "text" at bounding box center [220, 139] width 293 height 11
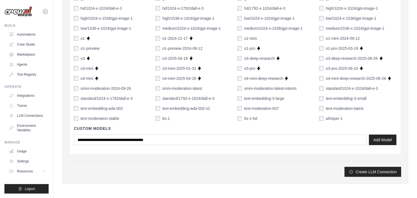
click at [361, 174] on button "Create LLM Connection" at bounding box center [372, 171] width 57 height 10
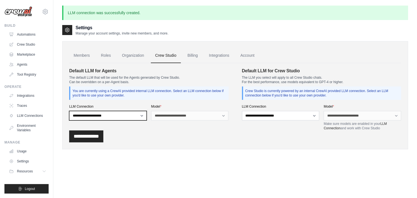
click at [119, 111] on select "**********" at bounding box center [107, 115] width 77 height 9
select select "******"
click at [69, 111] on select "**********" at bounding box center [107, 115] width 77 height 9
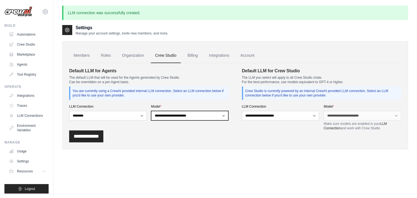
click at [185, 115] on select "**********" at bounding box center [189, 115] width 77 height 9
select select "**********"
click at [151, 111] on select "**********" at bounding box center [189, 115] width 77 height 9
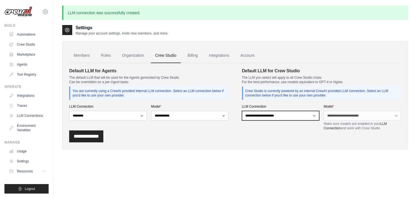
click at [271, 115] on select "**********" at bounding box center [280, 115] width 77 height 9
select select "******"
click at [242, 111] on select "**********" at bounding box center [280, 115] width 77 height 9
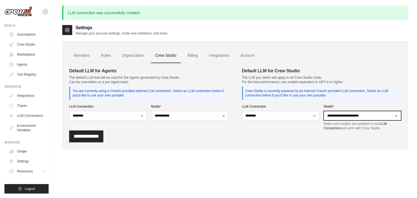
click at [357, 114] on select "**********" at bounding box center [361, 115] width 77 height 9
select select "**********"
click at [323, 111] on select "**********" at bounding box center [361, 115] width 77 height 9
click at [264, 131] on div "**********" at bounding box center [235, 136] width 332 height 12
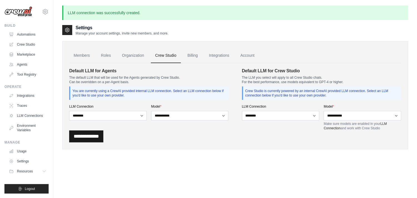
click at [101, 136] on input "**********" at bounding box center [86, 136] width 34 height 12
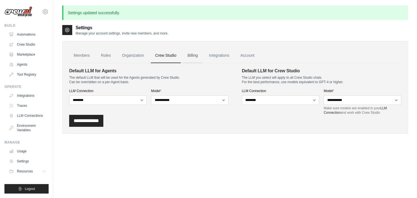
click at [202, 57] on link "Billing" at bounding box center [192, 55] width 19 height 15
click at [224, 56] on link "Integrations" at bounding box center [218, 55] width 29 height 15
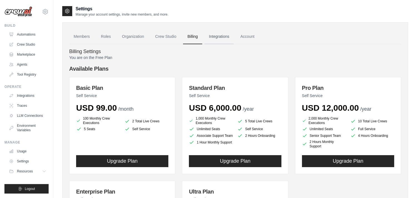
click at [228, 38] on link "Integrations" at bounding box center [218, 36] width 29 height 15
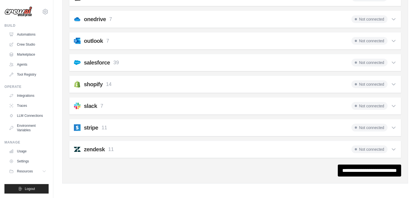
scroll to position [368, 0]
click at [343, 167] on input "**********" at bounding box center [369, 170] width 63 height 12
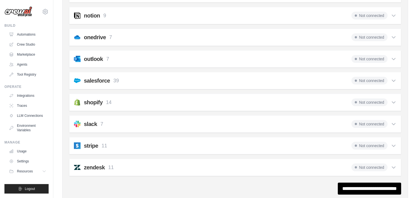
scroll to position [0, 0]
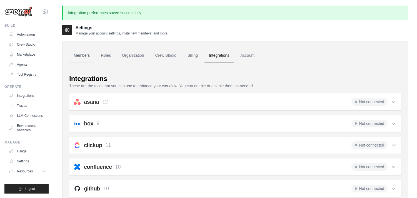
click at [91, 56] on link "Members" at bounding box center [81, 55] width 25 height 15
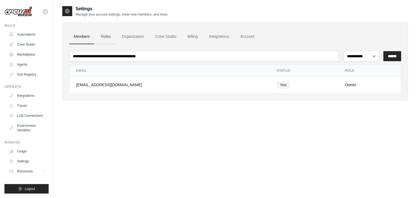
click at [112, 39] on link "Roles" at bounding box center [105, 36] width 19 height 15
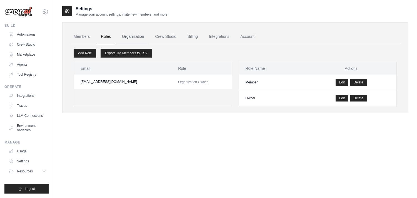
click at [134, 33] on link "Organization" at bounding box center [132, 36] width 31 height 15
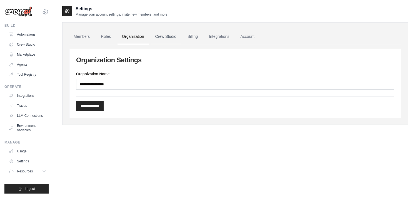
click at [172, 37] on link "Crew Studio" at bounding box center [166, 36] width 30 height 15
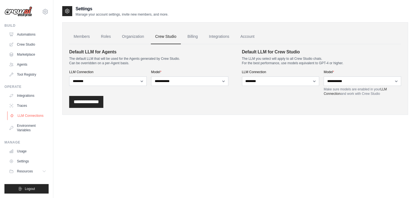
click at [39, 116] on link "LLM Connections" at bounding box center [28, 115] width 42 height 9
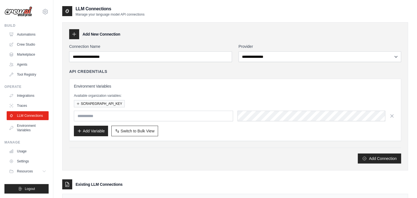
click at [139, 96] on p "Available organization variables:" at bounding box center [235, 95] width 322 height 4
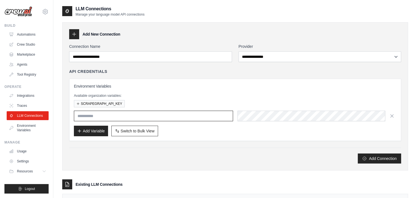
click at [106, 120] on input "text" at bounding box center [153, 116] width 159 height 11
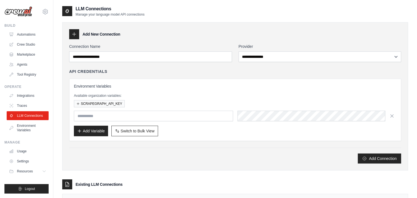
click at [95, 184] on h3 "Existing LLM Connections" at bounding box center [99, 184] width 47 height 6
click at [90, 132] on button "Add Variable" at bounding box center [91, 130] width 34 height 11
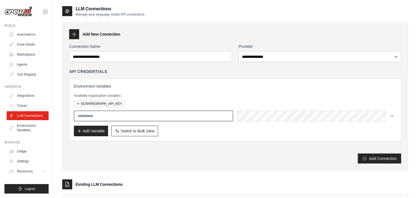
click at [144, 119] on input "text" at bounding box center [153, 116] width 159 height 11
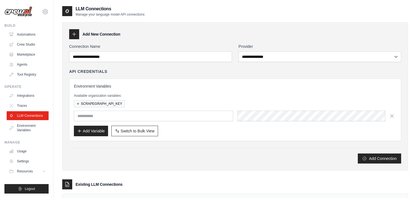
drag, startPoint x: 278, startPoint y: 126, endPoint x: 276, endPoint y: 121, distance: 4.9
click at [278, 126] on div "Add Variable Switch to Bulk View Switch to Table View" at bounding box center [235, 131] width 322 height 11
click at [164, 122] on div "Environment Variables Available organization variables: SCRAPEGRAPH_API_KEY Add…" at bounding box center [235, 109] width 322 height 53
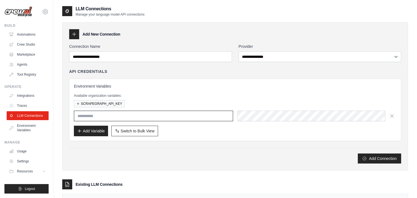
click at [167, 117] on input "text" at bounding box center [153, 116] width 159 height 11
type input "**********"
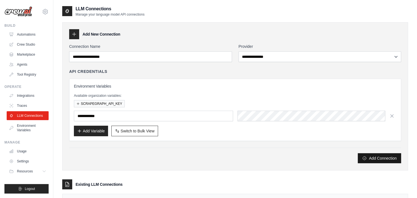
click at [367, 156] on button "Add Connection" at bounding box center [379, 158] width 43 height 10
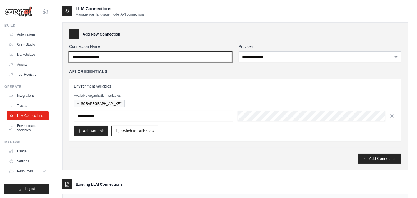
click at [156, 57] on input "Connection Name" at bounding box center [150, 56] width 163 height 11
type input "********"
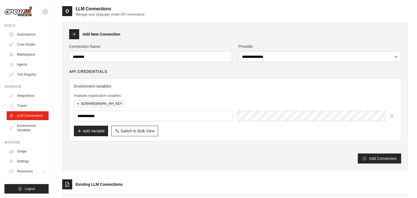
drag, startPoint x: 236, startPoint y: 55, endPoint x: 241, endPoint y: 56, distance: 4.9
click at [236, 55] on div "**********" at bounding box center [235, 53] width 332 height 18
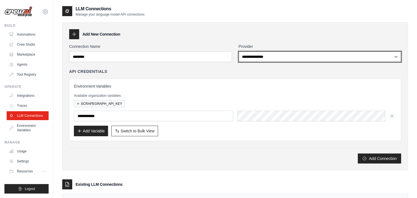
click at [245, 57] on select "**********" at bounding box center [320, 56] width 162 height 11
click at [239, 51] on select "**********" at bounding box center [320, 56] width 162 height 11
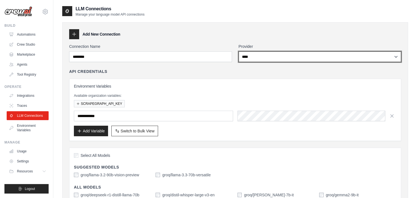
click at [279, 61] on select "**********" at bounding box center [320, 56] width 162 height 11
select select "******"
click at [239, 51] on select "**********" at bounding box center [320, 56] width 162 height 11
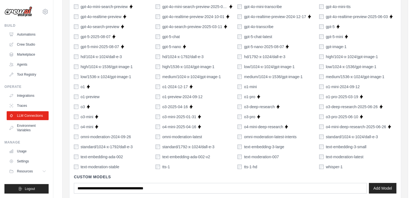
scroll to position [417, 0]
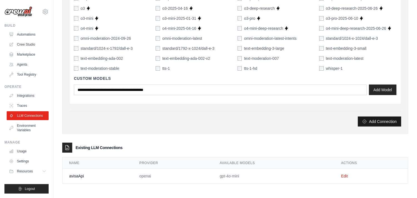
click at [368, 120] on button "Add Connection" at bounding box center [379, 121] width 43 height 10
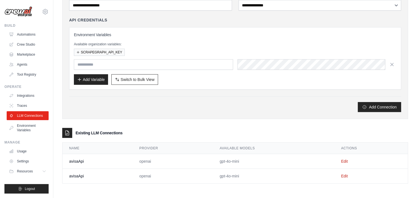
scroll to position [0, 0]
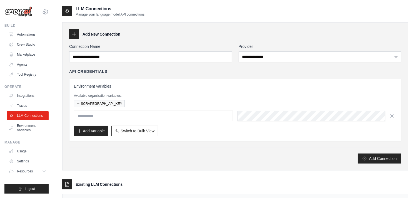
click at [141, 118] on input "text" at bounding box center [153, 116] width 159 height 11
drag, startPoint x: 221, startPoint y: 113, endPoint x: 230, endPoint y: 114, distance: 9.0
click at [221, 113] on input "text" at bounding box center [153, 116] width 159 height 11
